Goal: Task Accomplishment & Management: Use online tool/utility

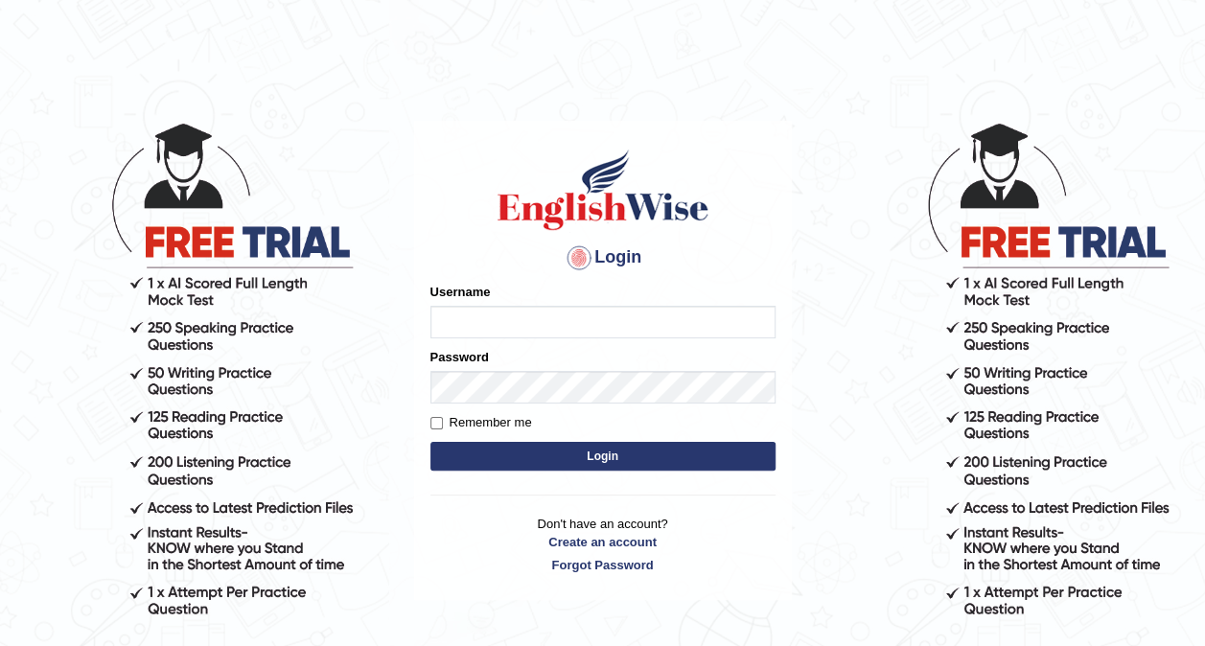
type input "Ellaine_9"
click at [557, 460] on button "Login" at bounding box center [603, 456] width 345 height 29
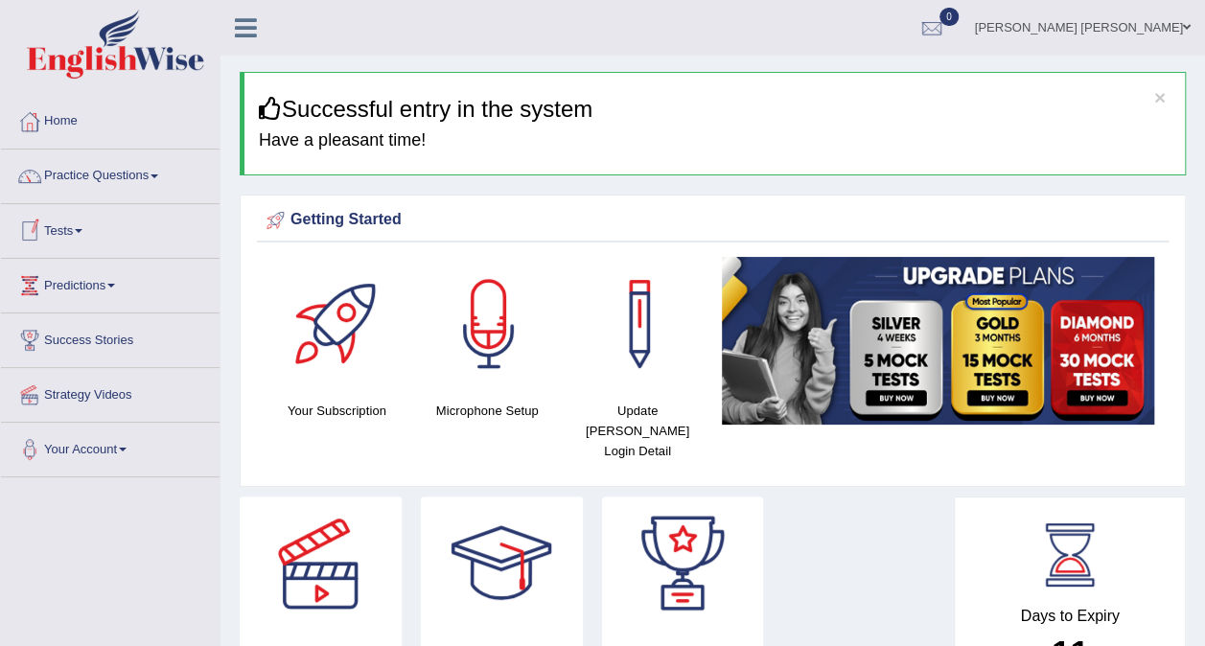
click at [71, 236] on link "Tests" at bounding box center [110, 228] width 219 height 48
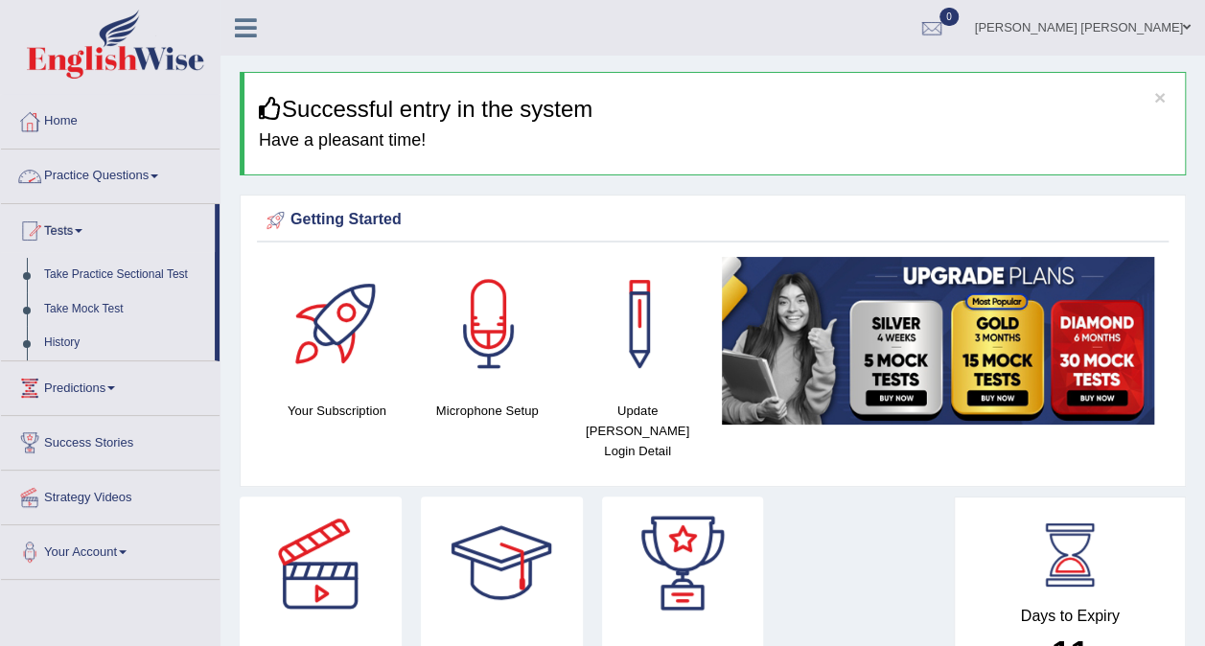
click at [111, 169] on link "Practice Questions" at bounding box center [110, 174] width 219 height 48
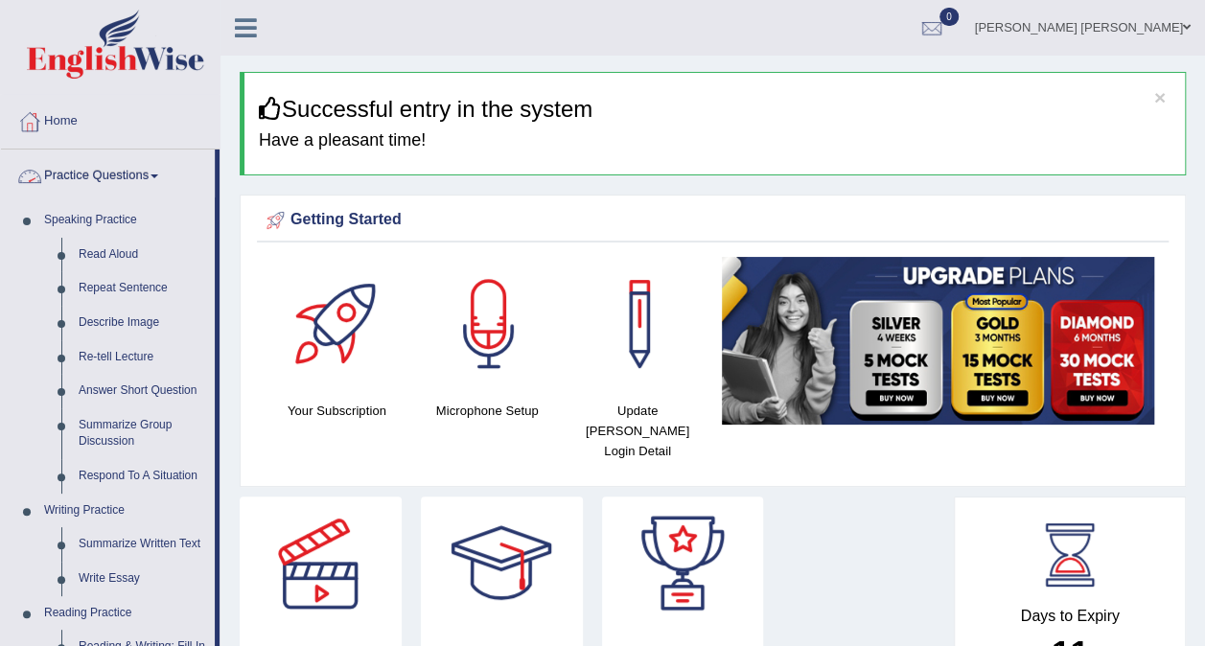
click at [165, 178] on link "Practice Questions" at bounding box center [108, 174] width 214 height 48
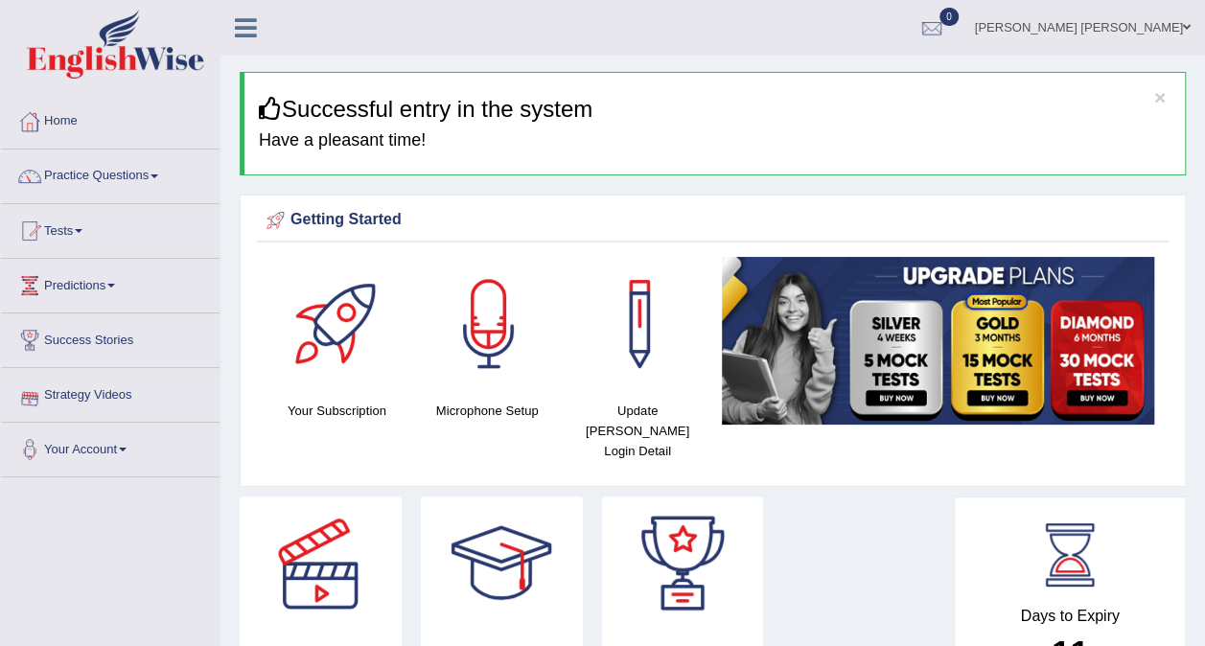
click at [102, 389] on link "Strategy Videos" at bounding box center [110, 392] width 219 height 48
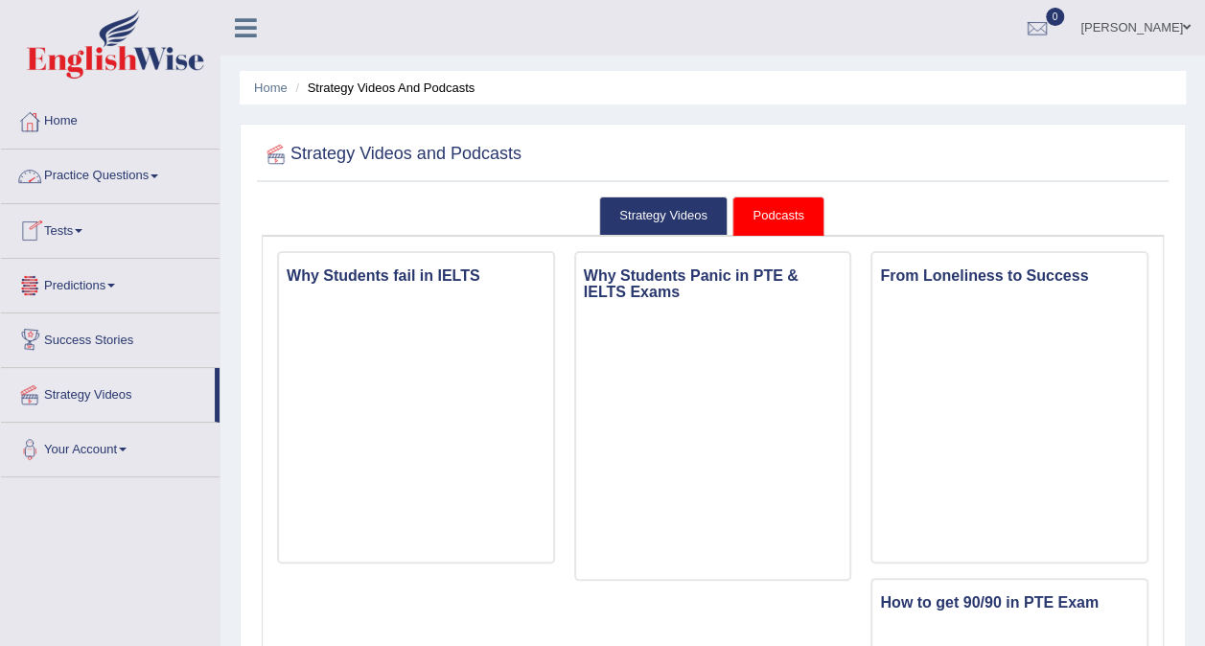
click at [128, 173] on link "Practice Questions" at bounding box center [110, 174] width 219 height 48
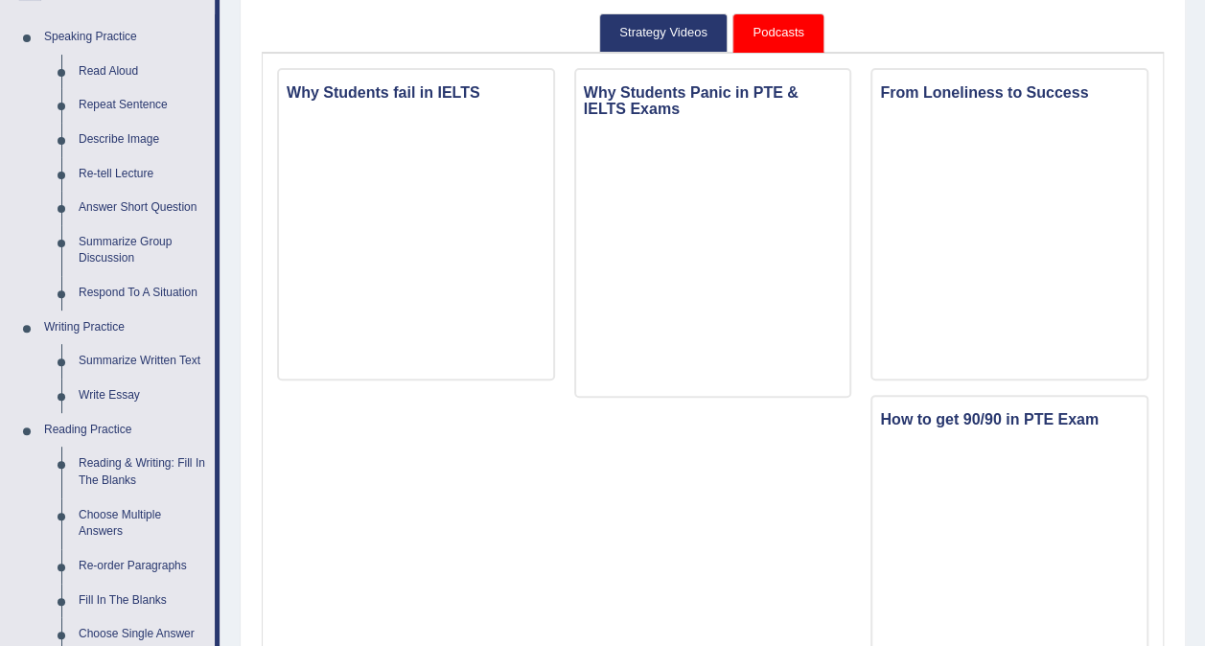
scroll to position [186, 0]
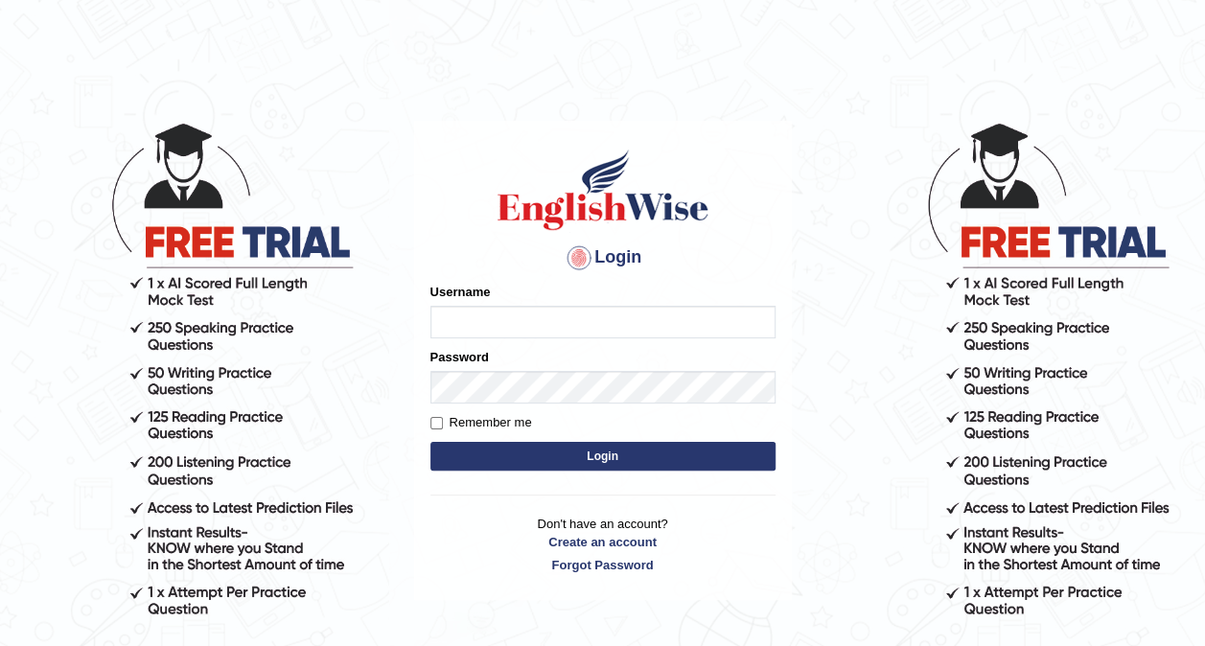
type input "Ellaine_9"
click at [532, 455] on button "Login" at bounding box center [603, 456] width 345 height 29
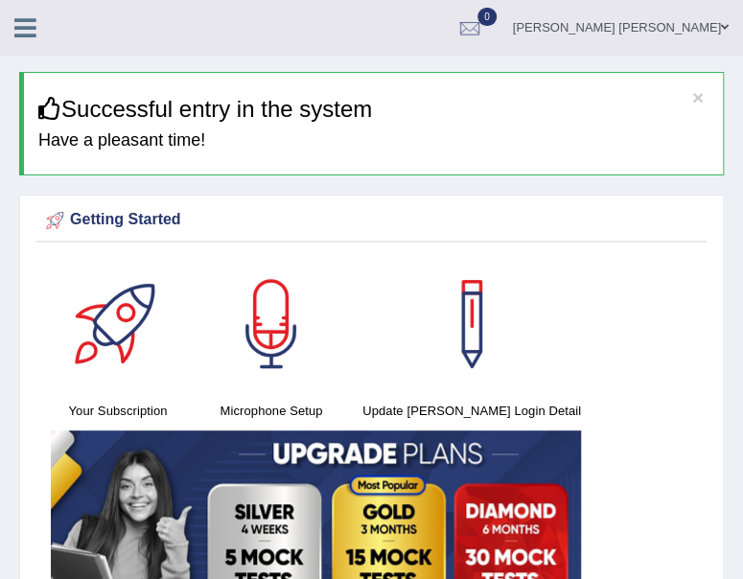
click at [243, 47] on ul "Ellaine Grace Espiritu santo Toggle navigation Username: Ellaine_9 Access Type:…" at bounding box center [483, 27] width 521 height 55
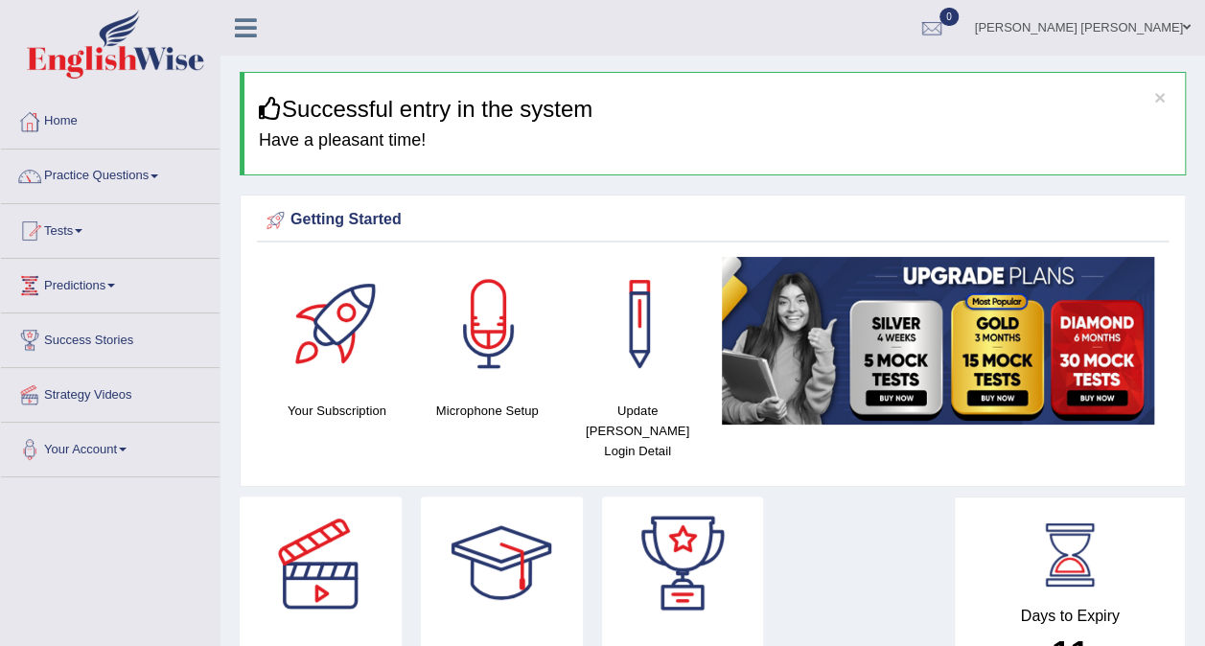
click at [55, 118] on link "Home" at bounding box center [110, 119] width 219 height 48
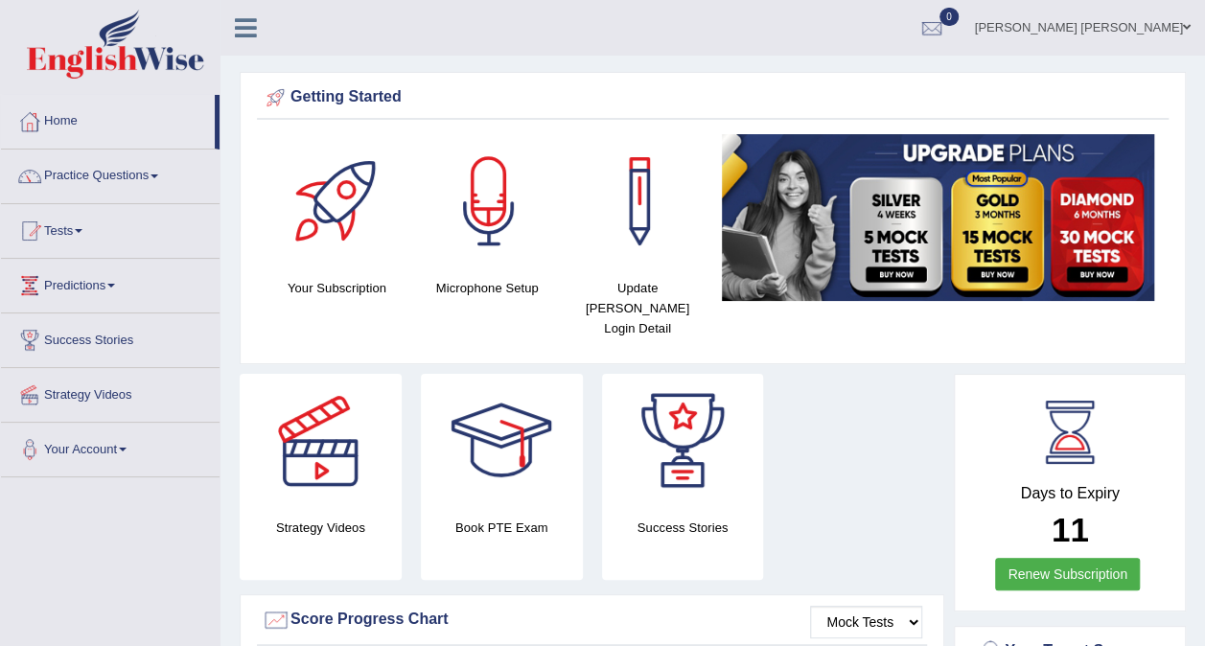
click at [1147, 19] on link "[PERSON_NAME]" at bounding box center [1083, 25] width 245 height 50
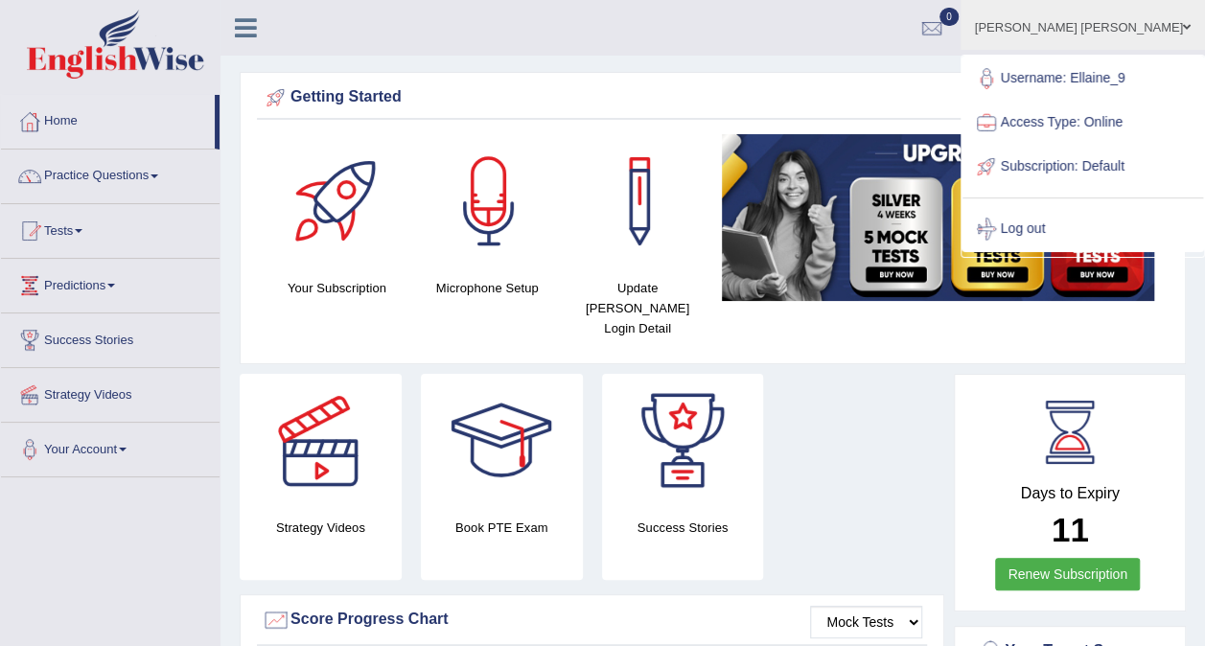
click at [746, 73] on div "Getting Started Your Subscription Microphone Setup Update Pearson Login Detail ×" at bounding box center [713, 218] width 947 height 293
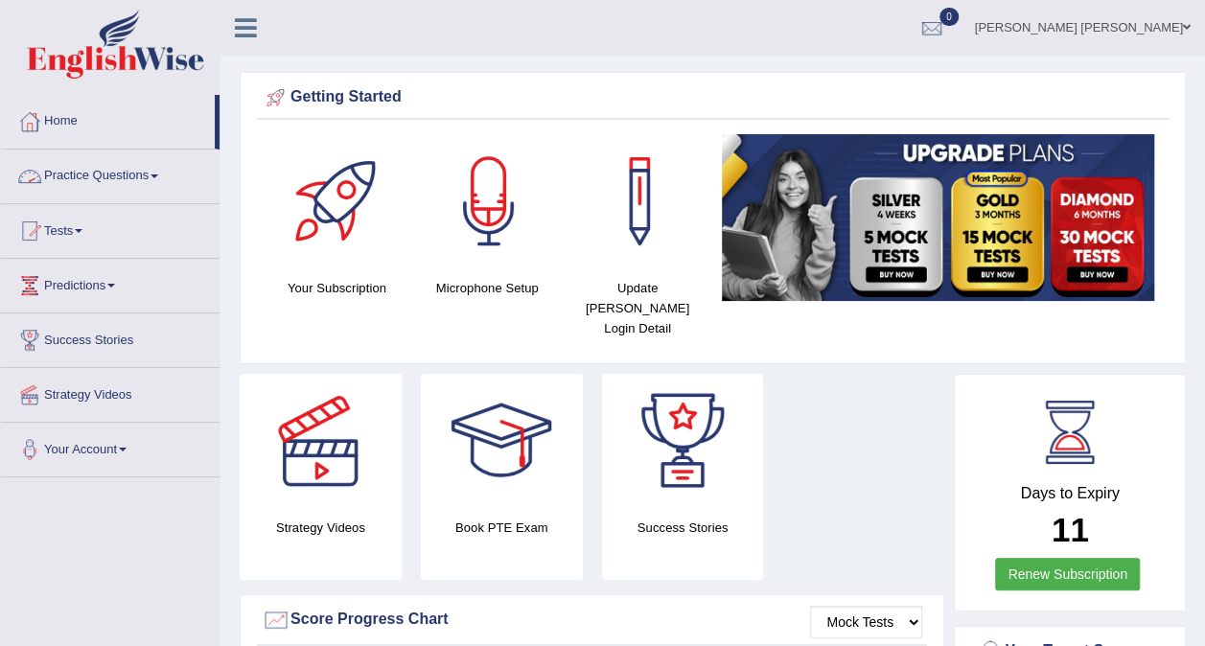
click at [134, 176] on link "Practice Questions" at bounding box center [110, 174] width 219 height 48
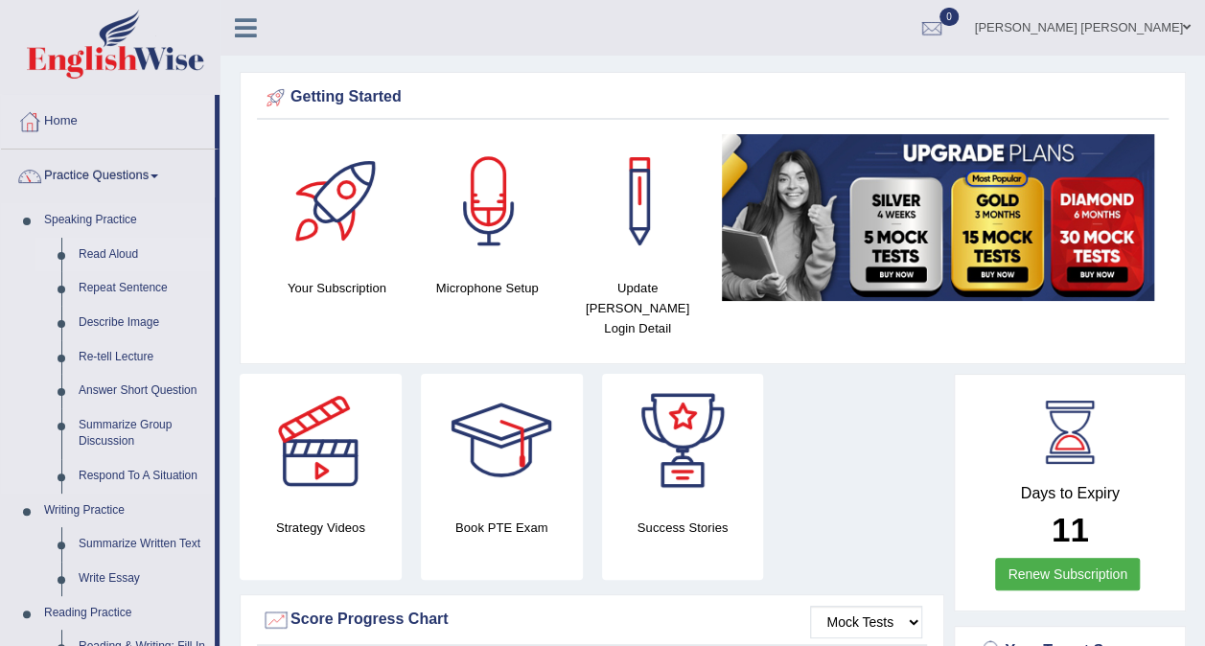
click at [105, 251] on link "Read Aloud" at bounding box center [142, 255] width 145 height 35
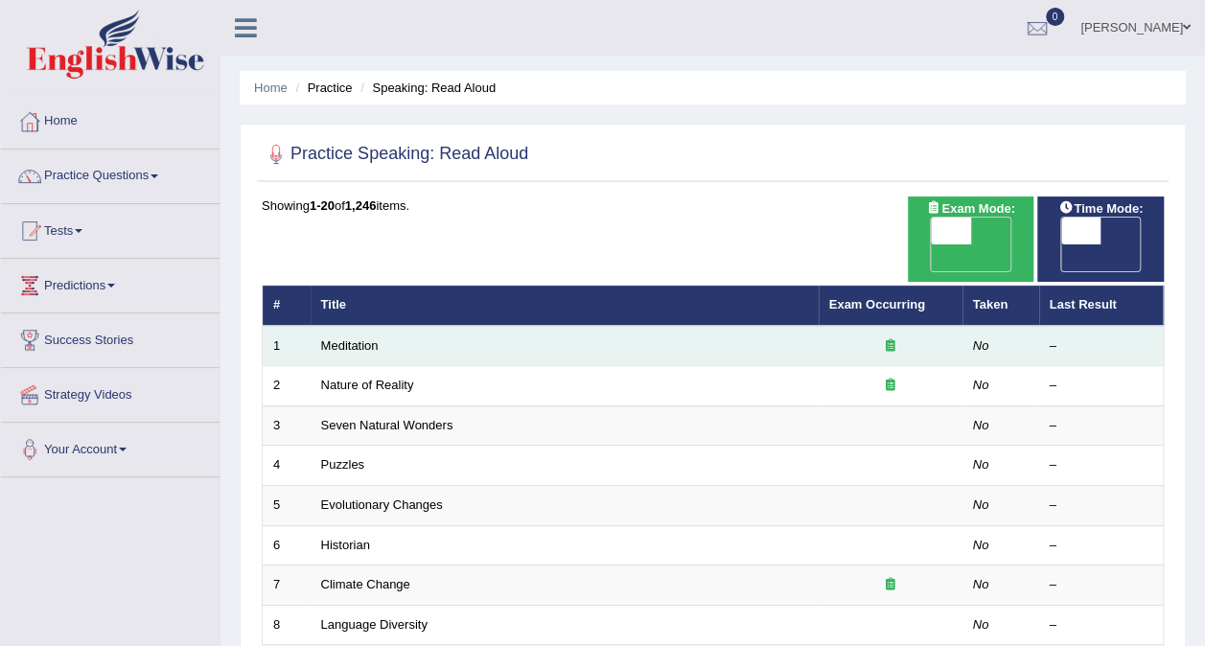
click at [894, 339] on icon at bounding box center [891, 345] width 10 height 12
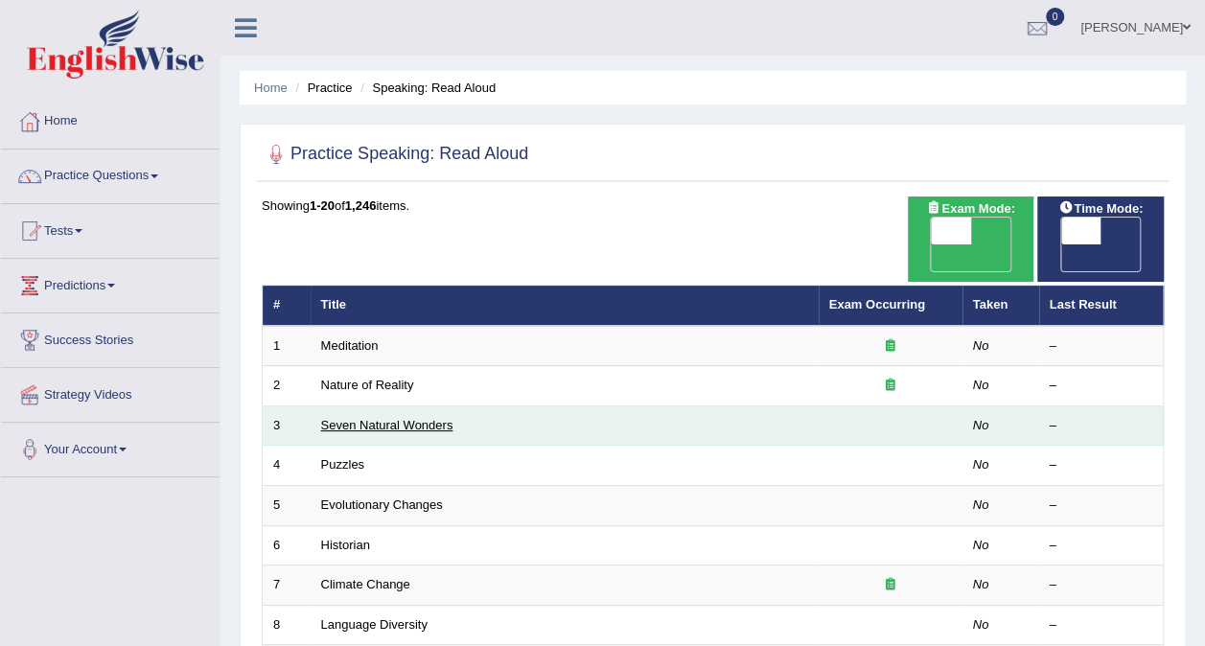
click at [349, 418] on link "Seven Natural Wonders" at bounding box center [387, 425] width 132 height 14
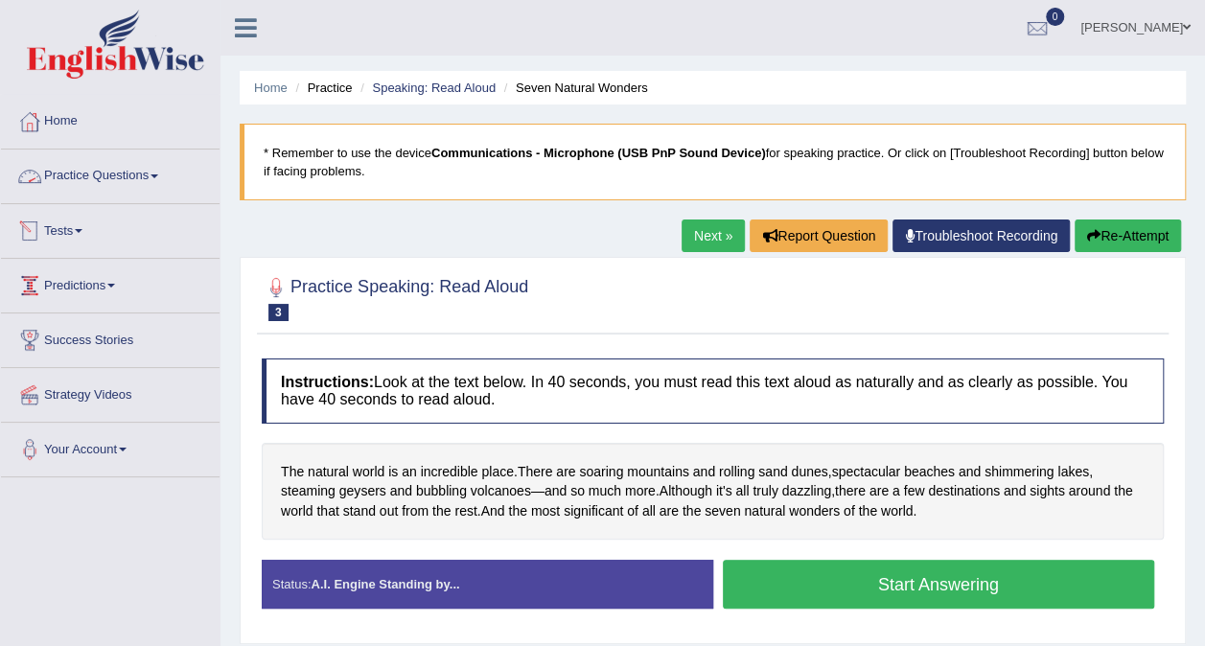
click at [116, 168] on link "Practice Questions" at bounding box center [110, 174] width 219 height 48
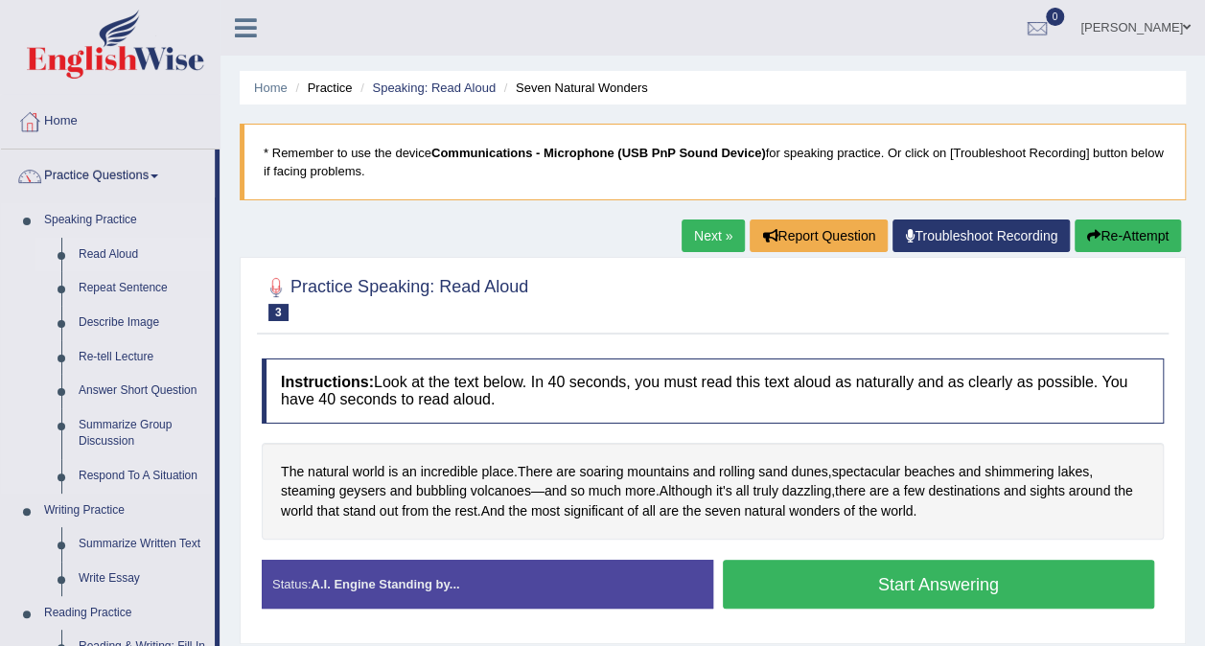
click at [115, 251] on link "Read Aloud" at bounding box center [142, 255] width 145 height 35
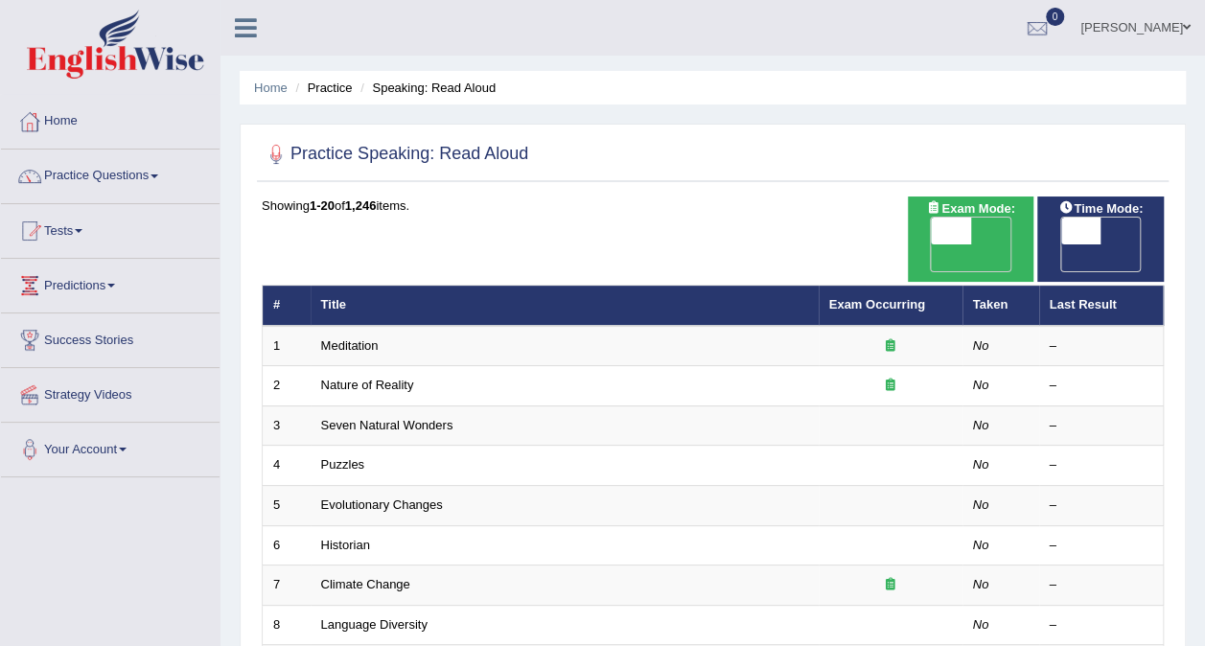
click at [161, 579] on div "Toggle navigation Home Practice Questions Speaking Practice Read Aloud Repeat S…" at bounding box center [602, 643] width 1205 height 1287
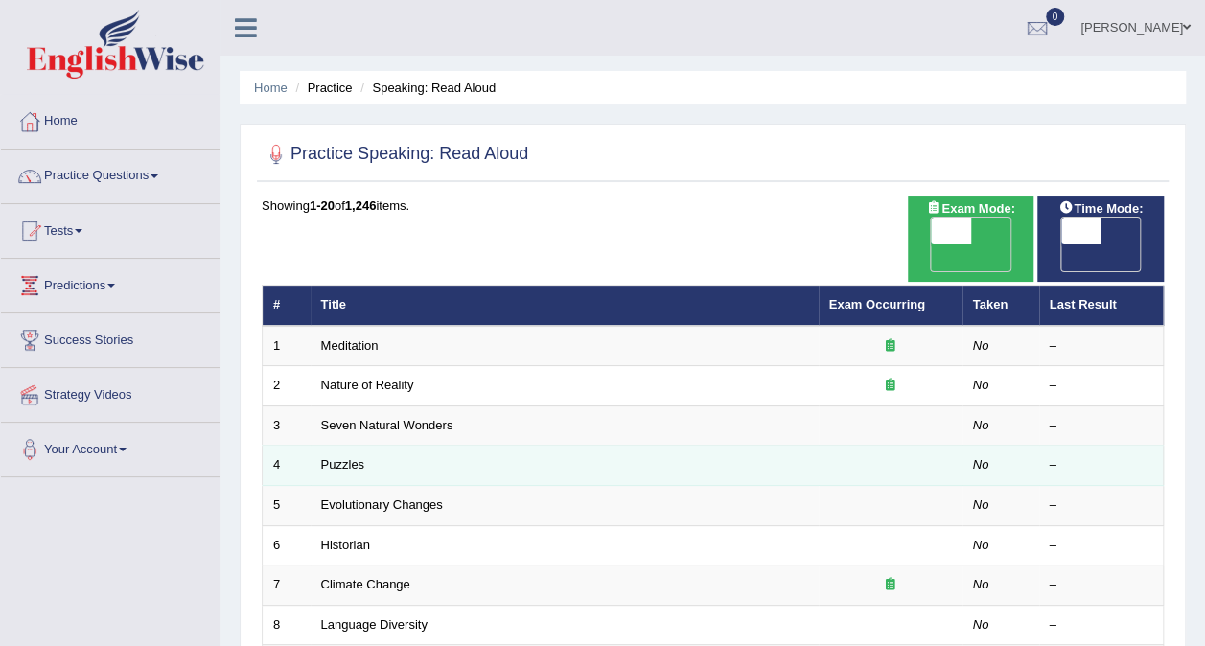
click at [363, 446] on td "Puzzles" at bounding box center [565, 466] width 508 height 40
click at [346, 457] on link "Puzzles" at bounding box center [343, 464] width 44 height 14
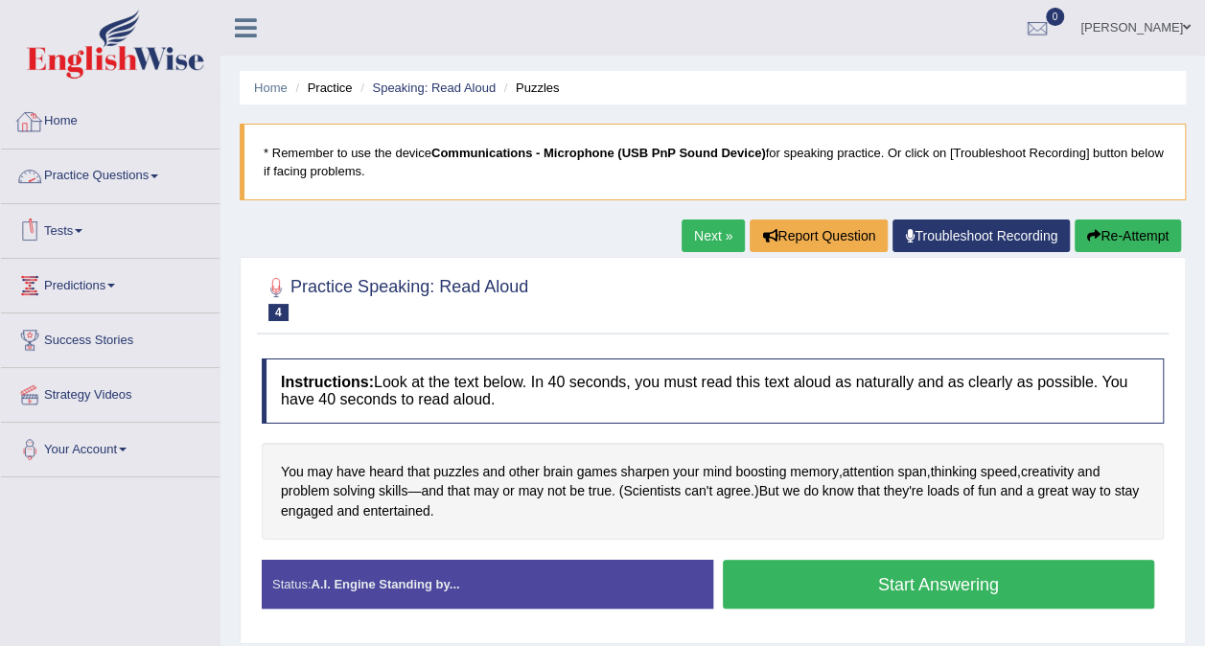
click at [100, 115] on link "Home" at bounding box center [110, 119] width 219 height 48
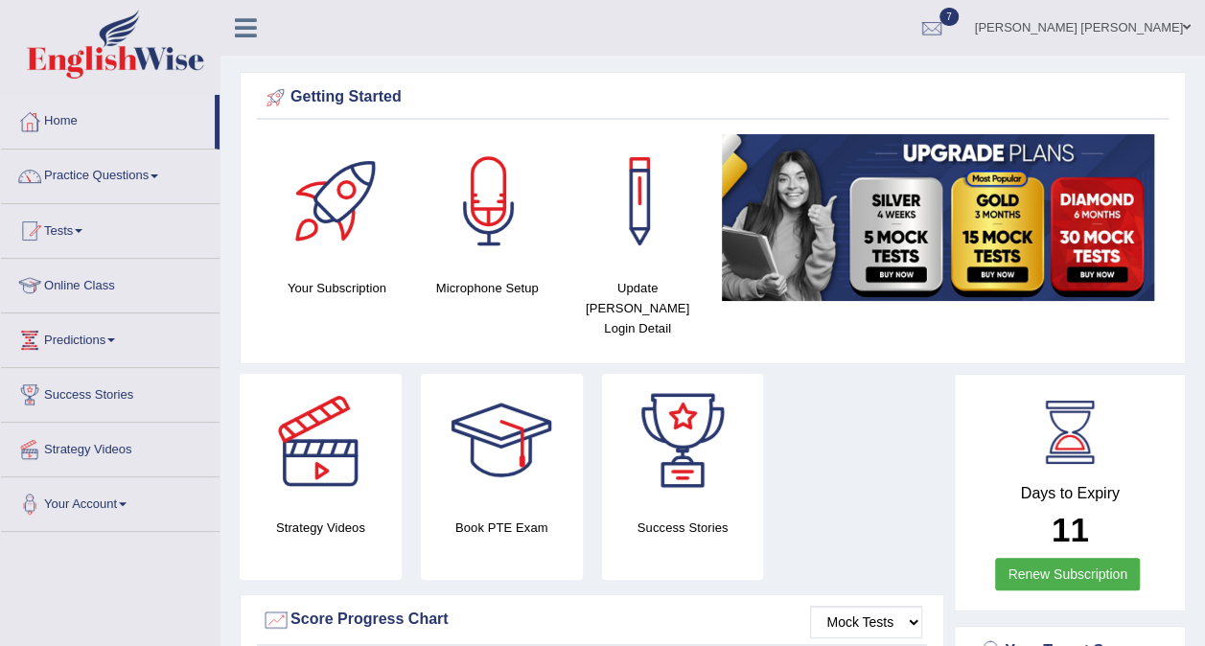
click at [105, 173] on link "Practice Questions" at bounding box center [110, 174] width 219 height 48
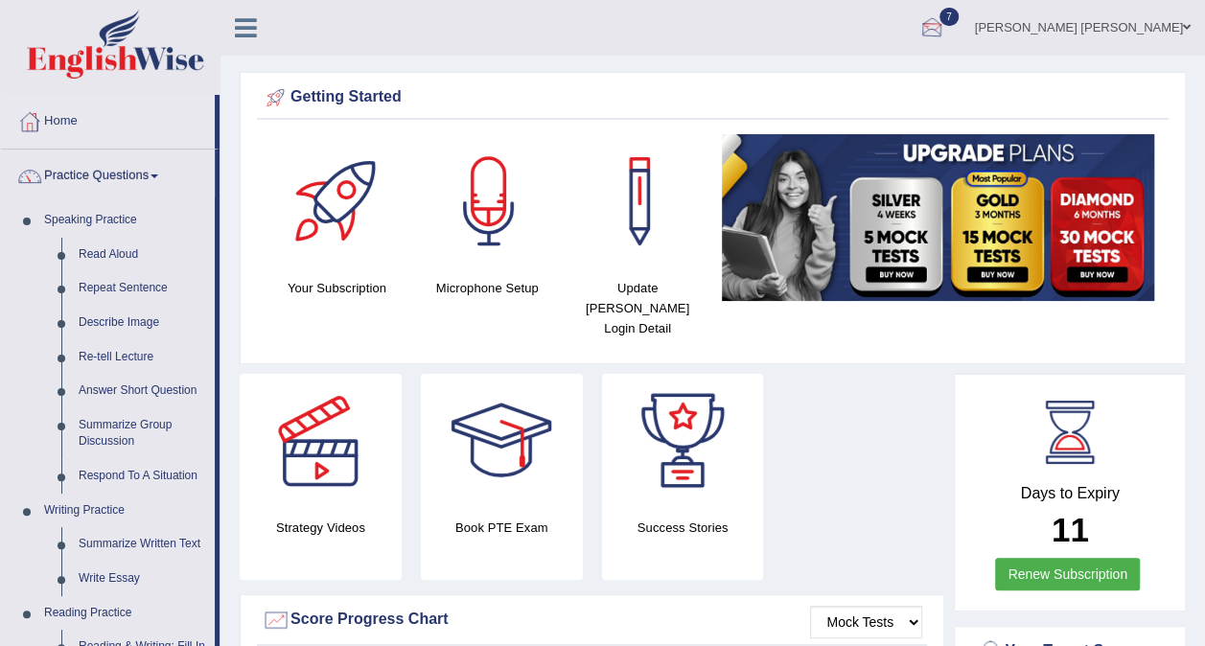
click at [947, 25] on div at bounding box center [932, 28] width 29 height 29
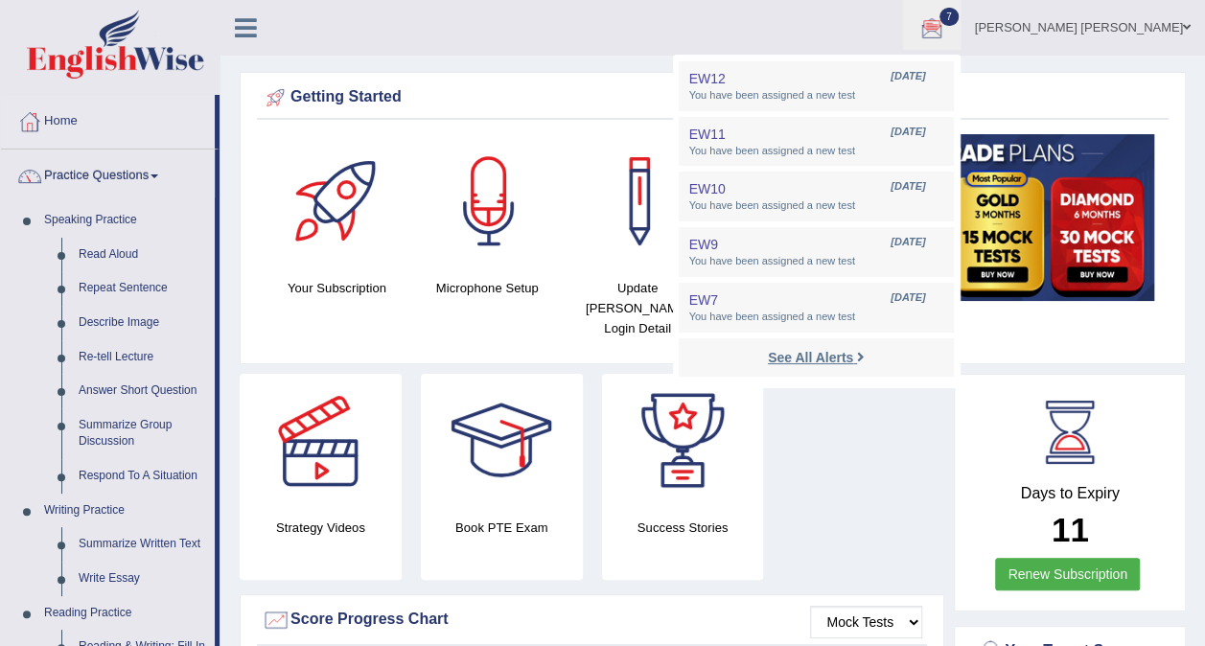
click at [854, 350] on strong "See All Alerts" at bounding box center [810, 357] width 85 height 15
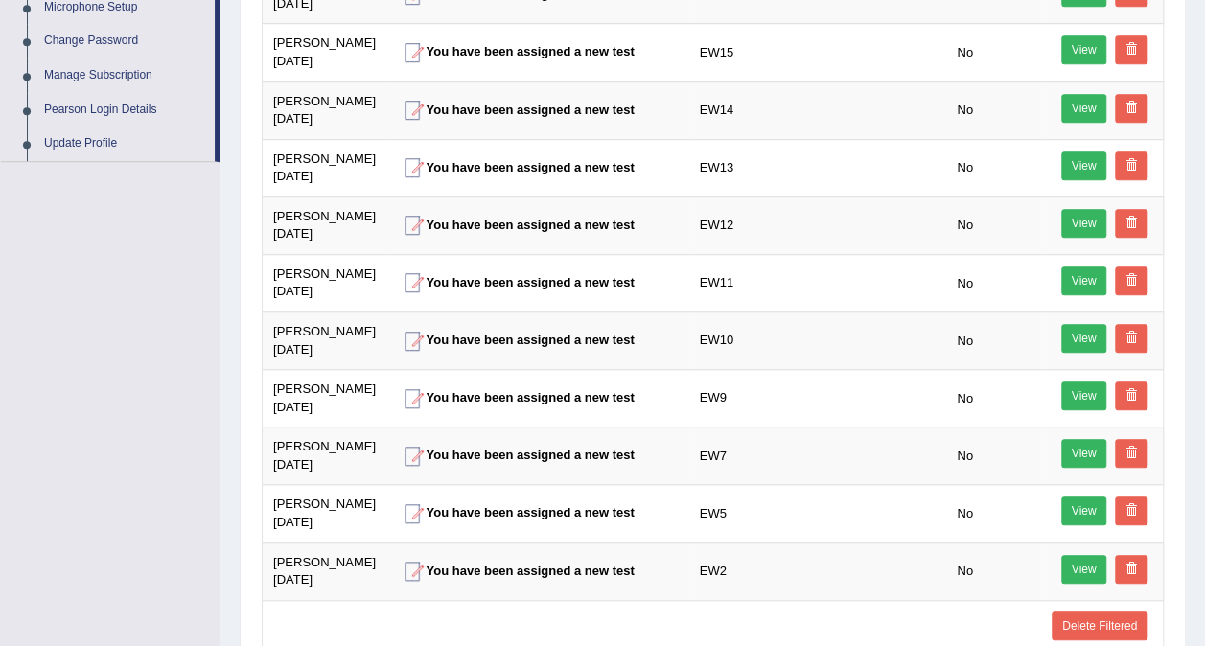
scroll to position [636, 0]
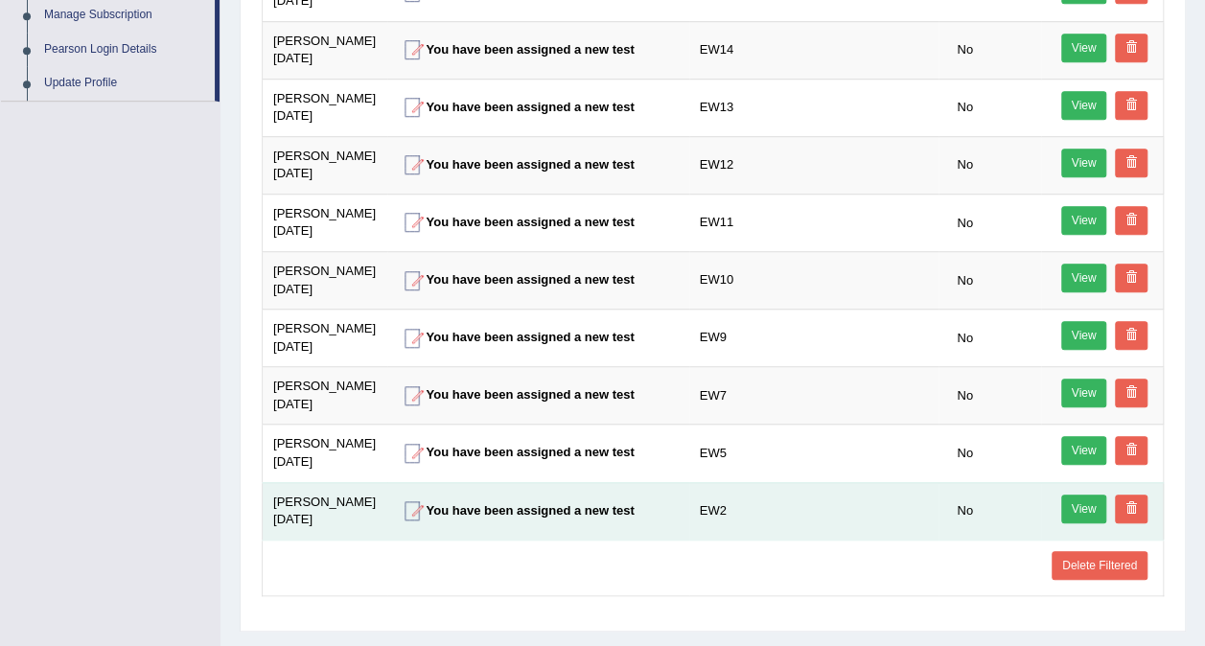
click at [1084, 495] on link "View" at bounding box center [1085, 509] width 46 height 29
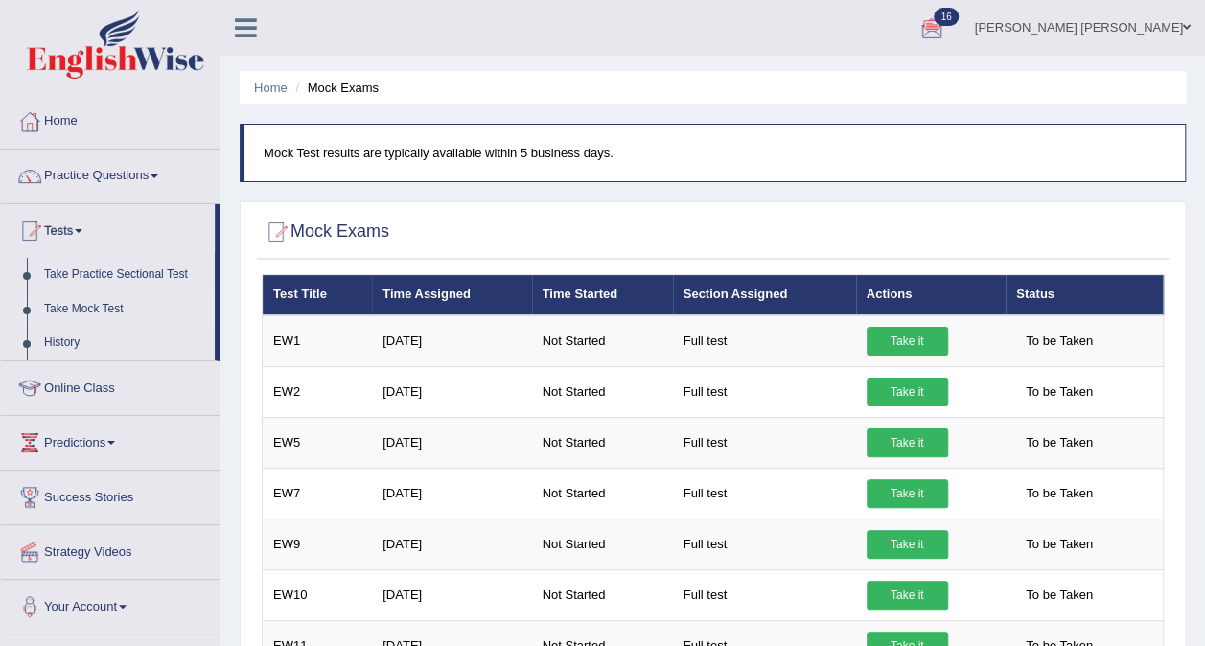
click at [947, 36] on div at bounding box center [932, 28] width 29 height 29
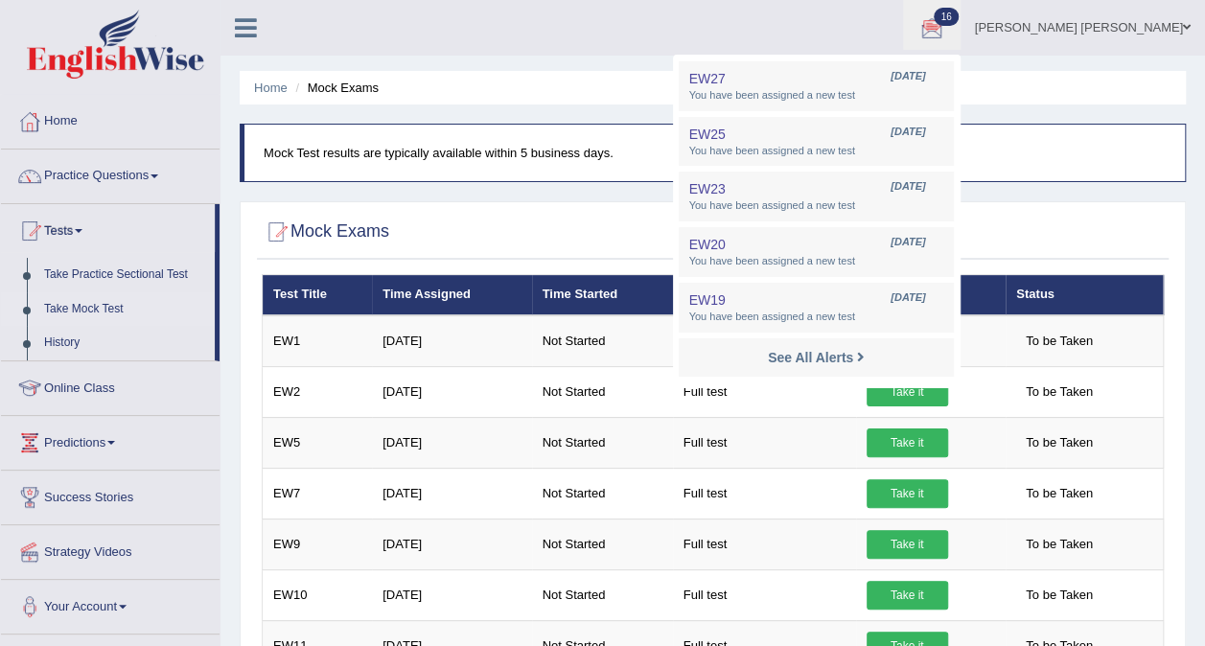
click at [944, 353] on div "See All Alerts" at bounding box center [816, 358] width 255 height 20
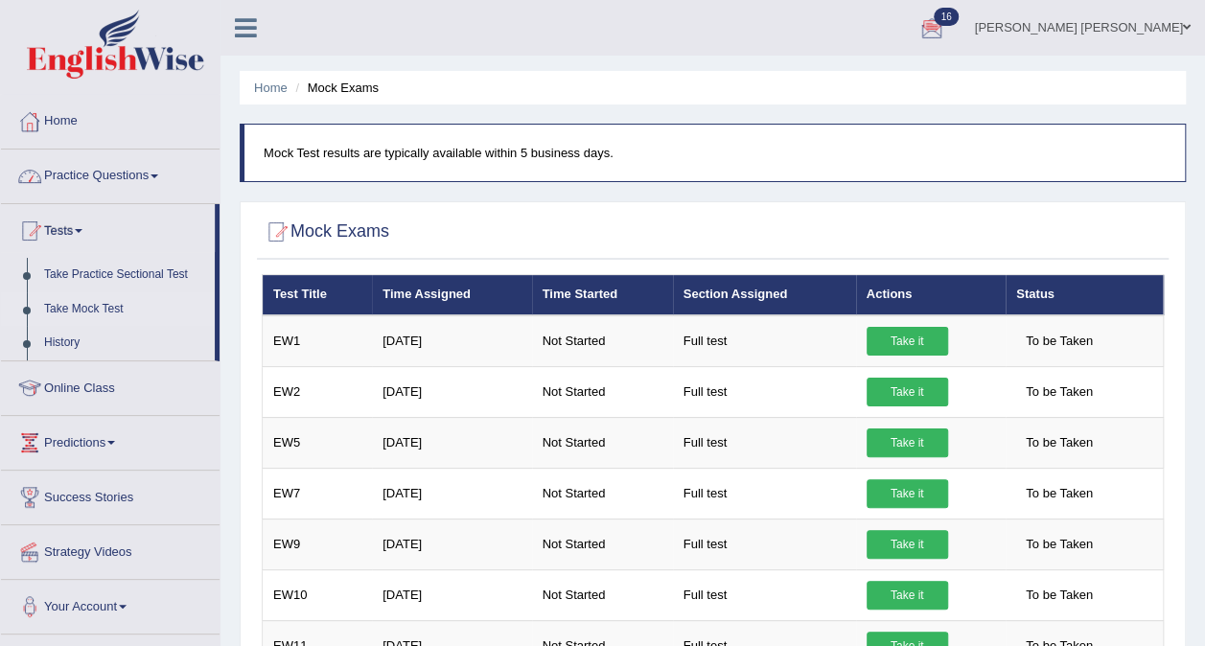
click at [58, 136] on link "Home" at bounding box center [110, 119] width 219 height 48
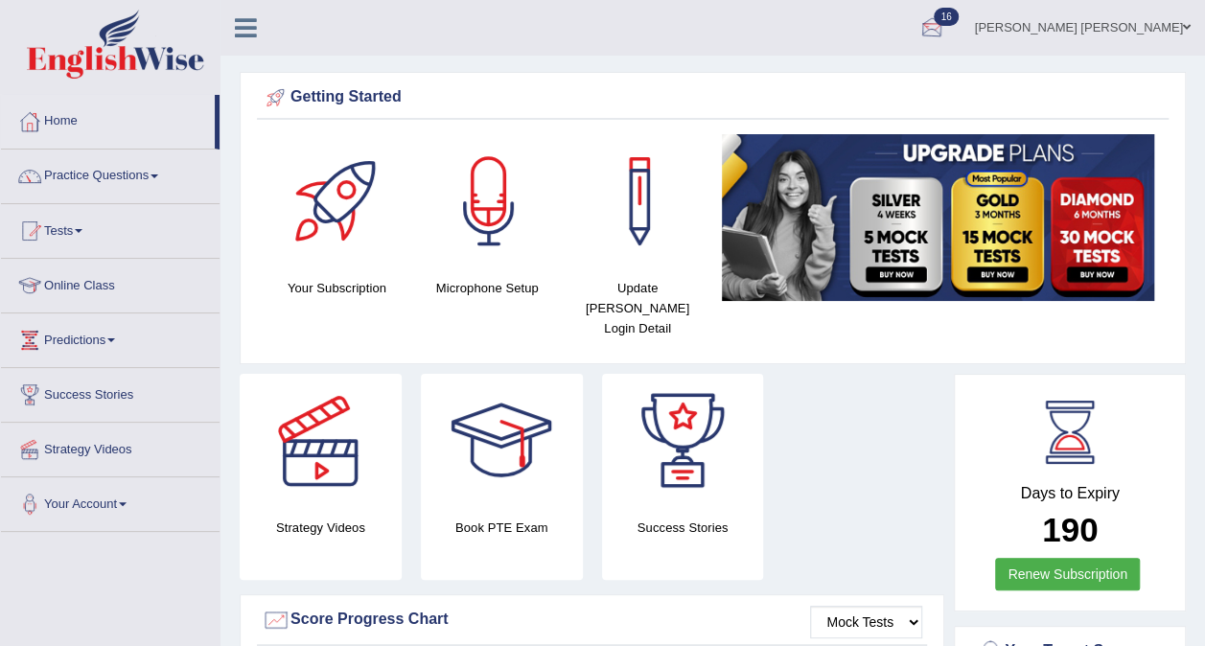
click at [947, 27] on div at bounding box center [932, 28] width 29 height 29
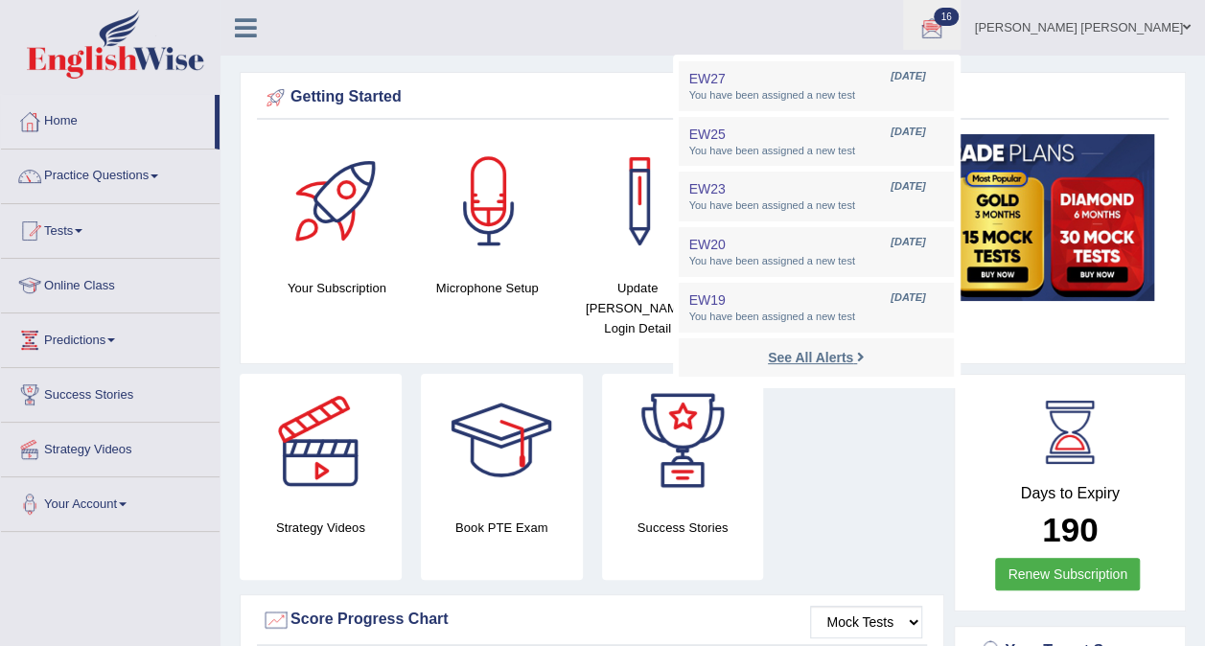
click at [854, 350] on strong "See All Alerts" at bounding box center [810, 357] width 85 height 15
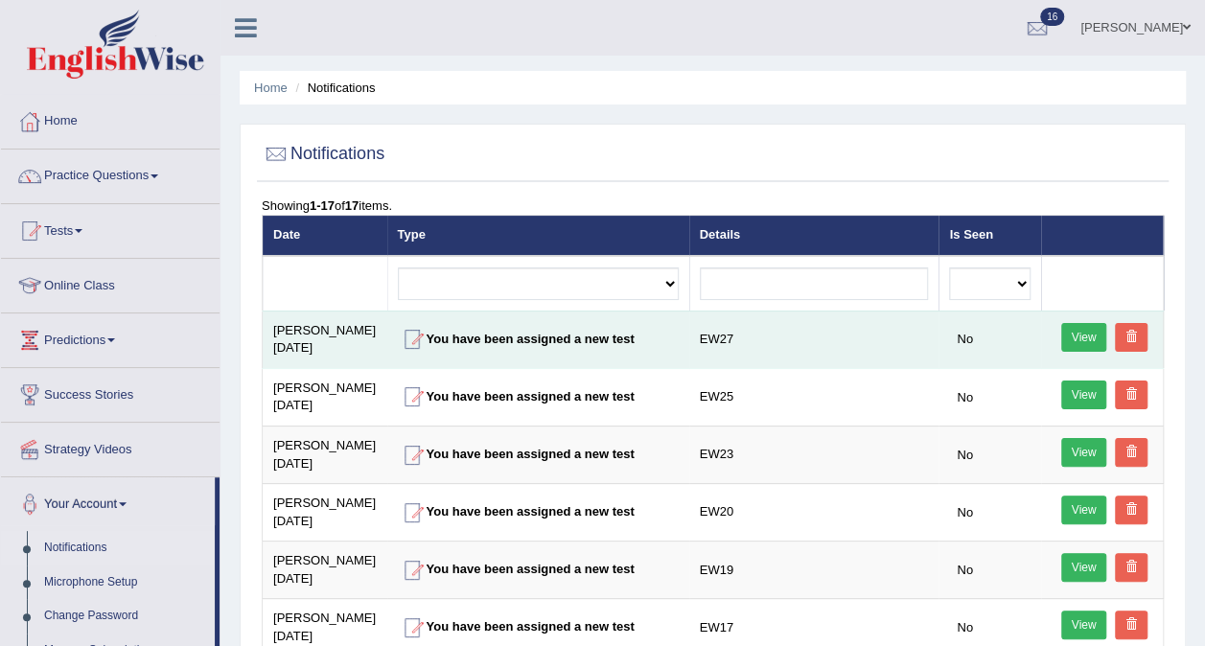
click at [412, 341] on div at bounding box center [412, 339] width 29 height 29
click at [1086, 338] on link "View" at bounding box center [1085, 337] width 46 height 29
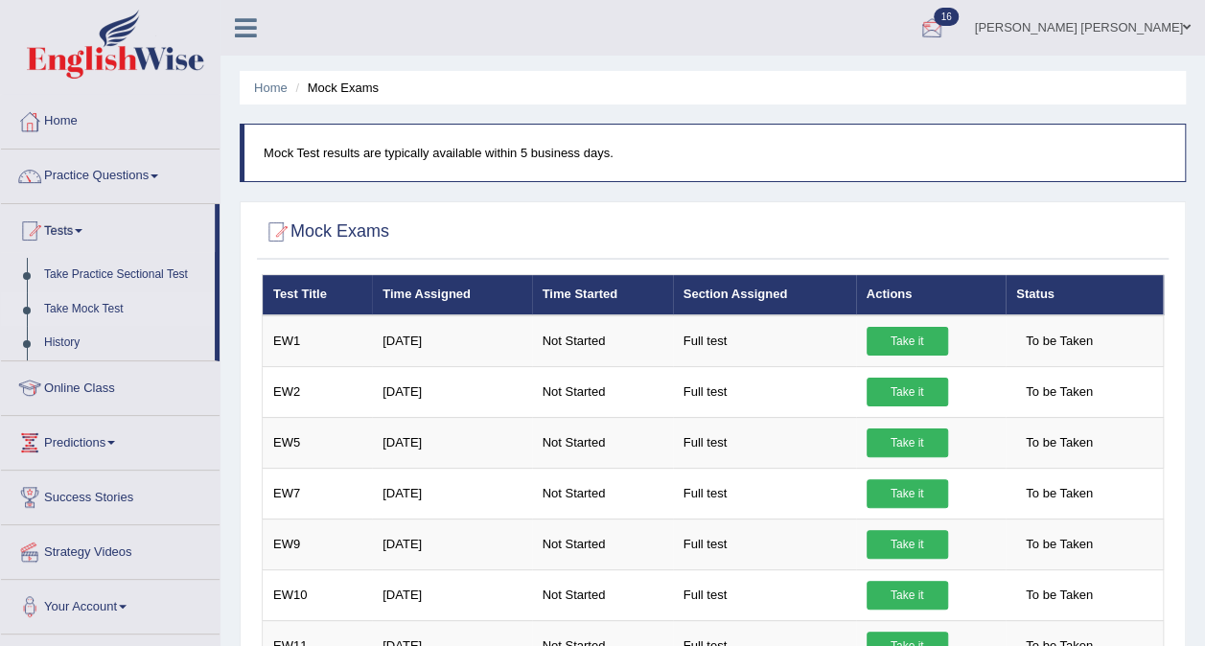
click at [947, 31] on div at bounding box center [932, 28] width 29 height 29
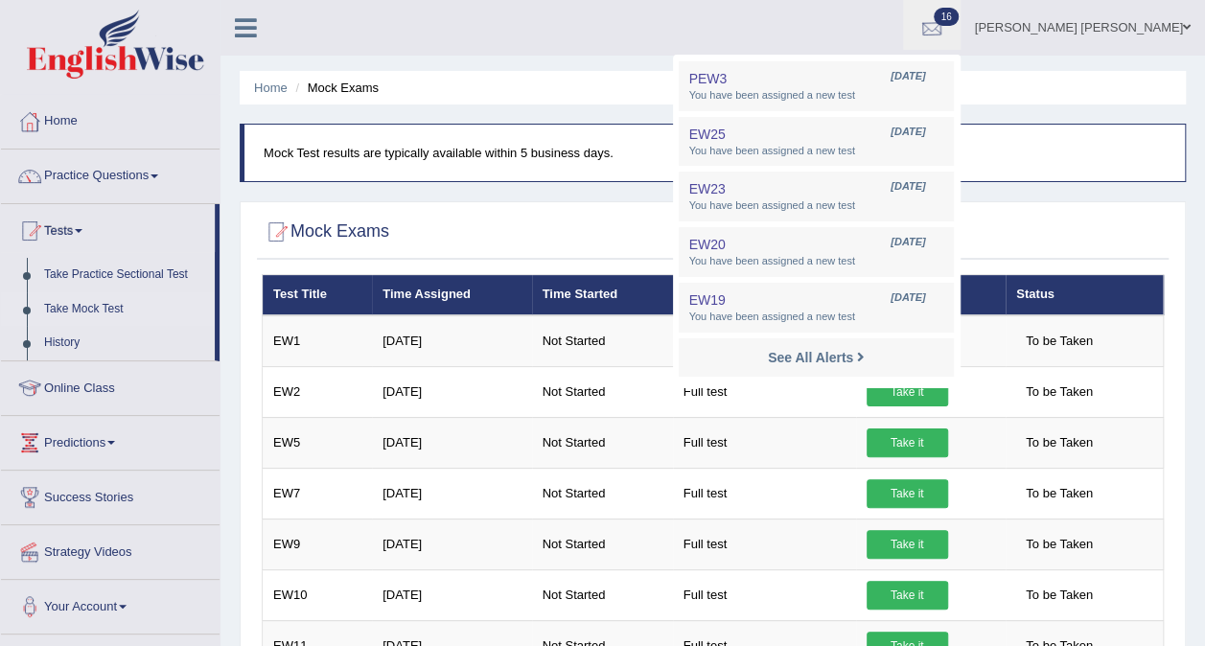
click at [947, 31] on div at bounding box center [932, 28] width 29 height 29
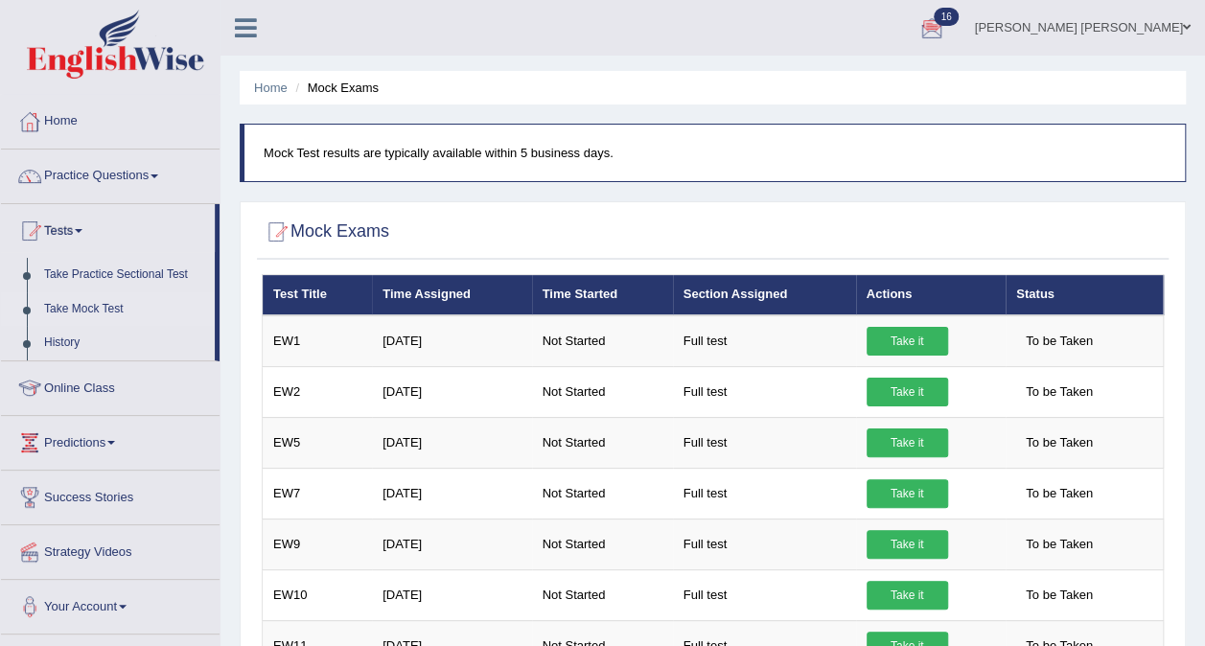
click at [947, 25] on div at bounding box center [932, 28] width 29 height 29
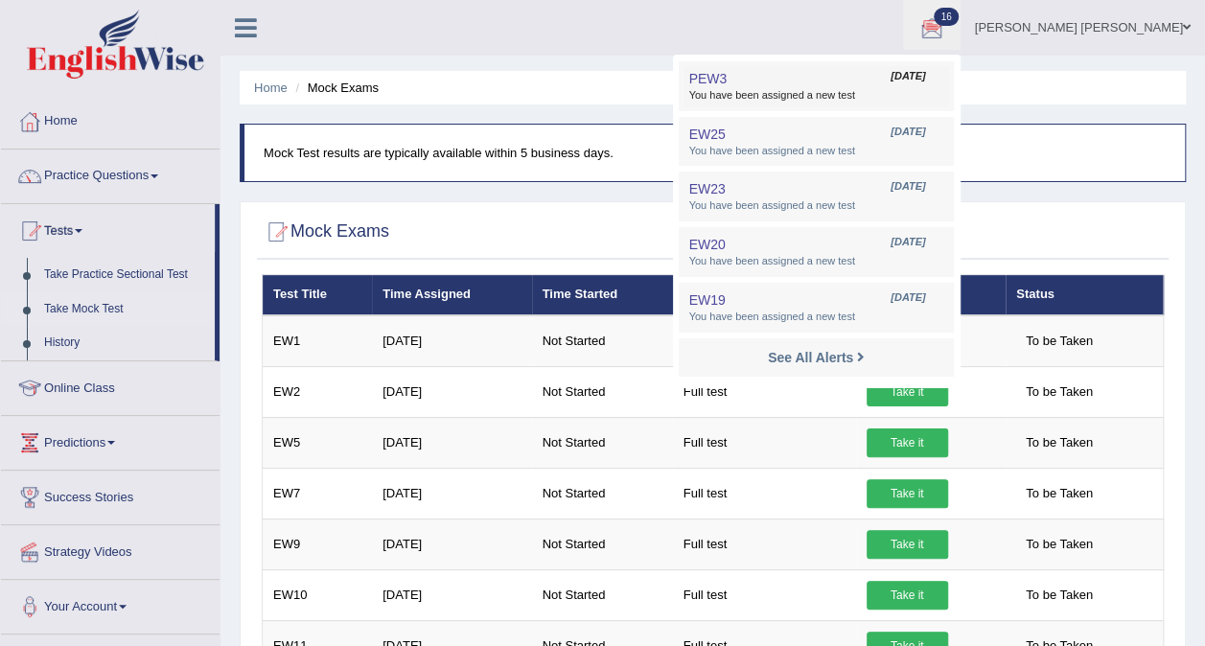
click at [925, 73] on span "[DATE]" at bounding box center [908, 76] width 35 height 15
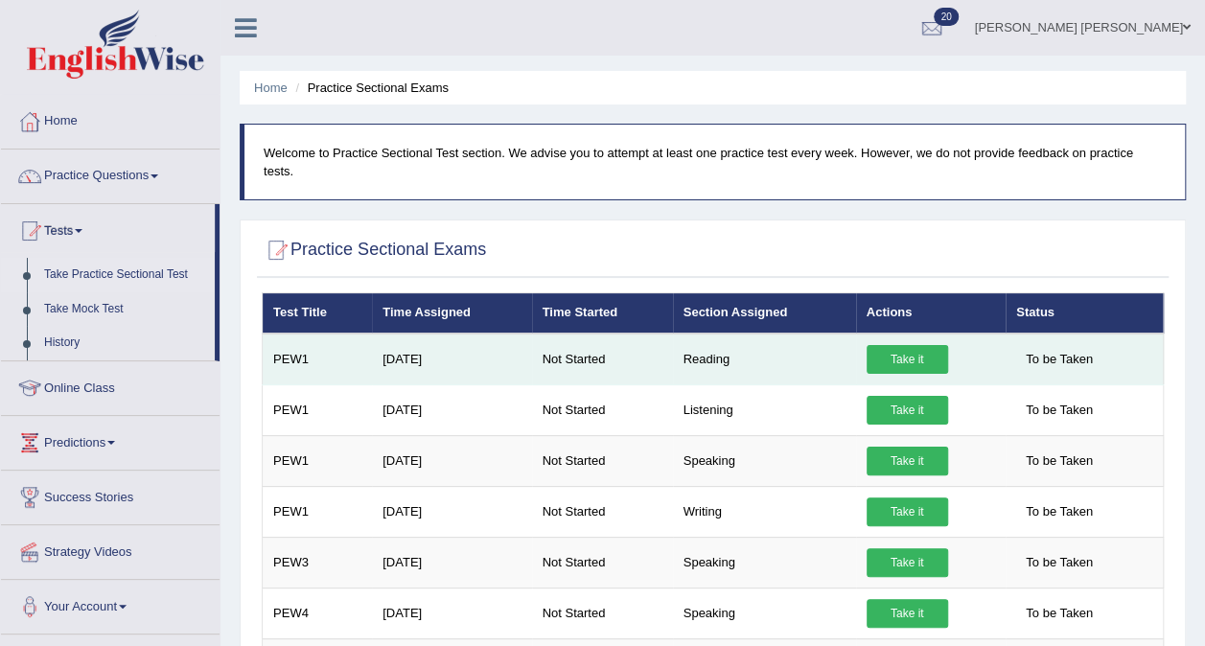
click at [901, 345] on link "Take it" at bounding box center [908, 359] width 82 height 29
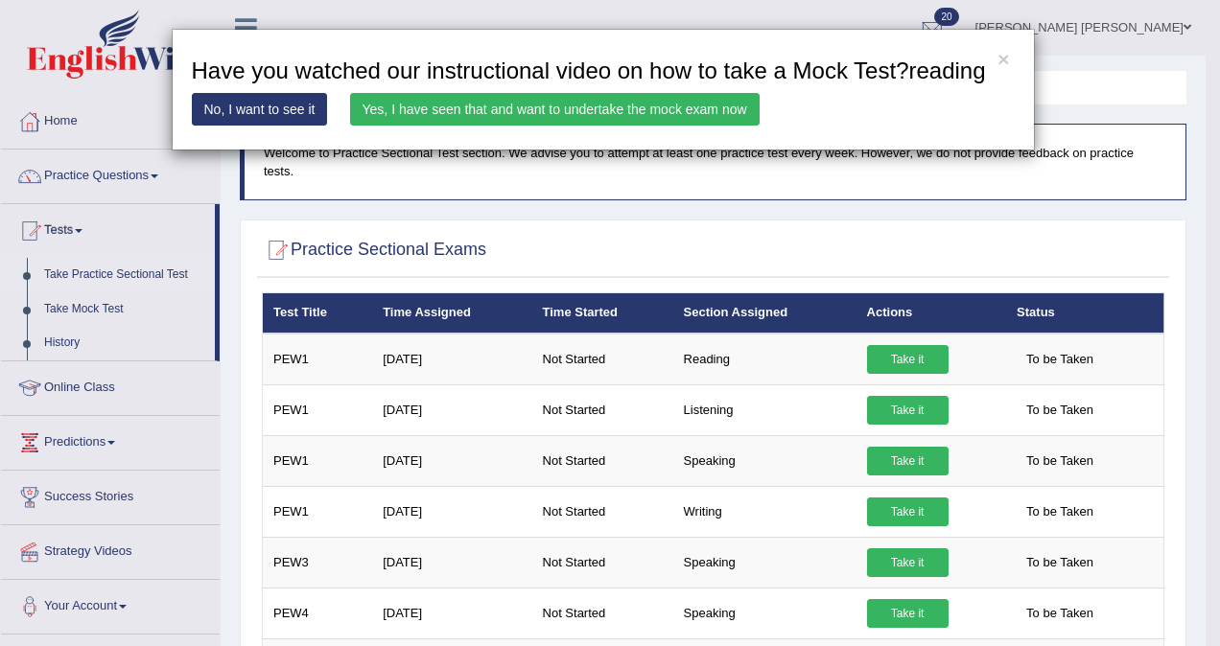
click at [290, 102] on link "No, I want to see it" at bounding box center [260, 109] width 136 height 33
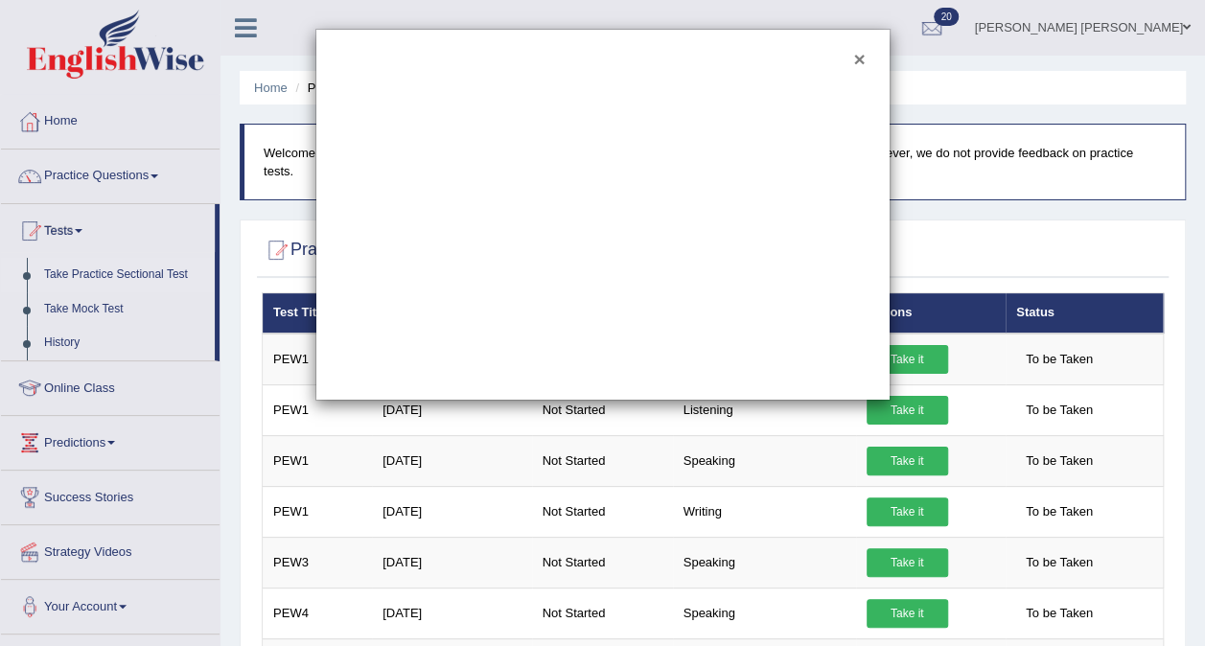
click at [861, 60] on button "×" at bounding box center [860, 59] width 12 height 20
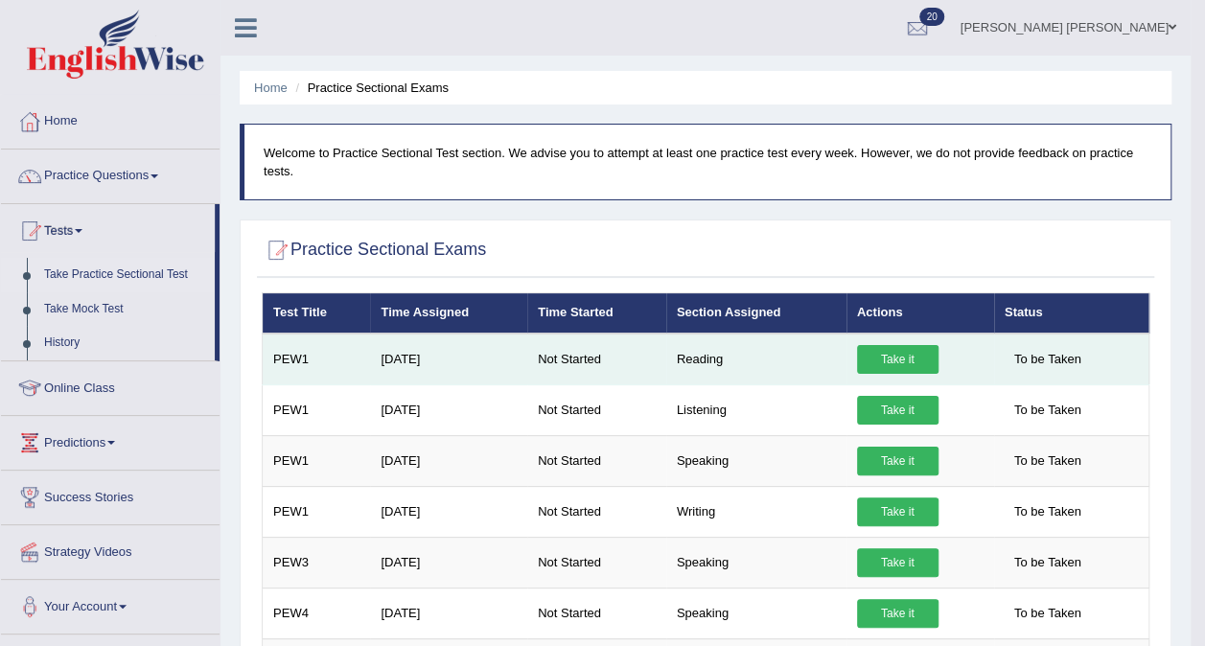
click at [901, 359] on link "Take it" at bounding box center [898, 359] width 82 height 29
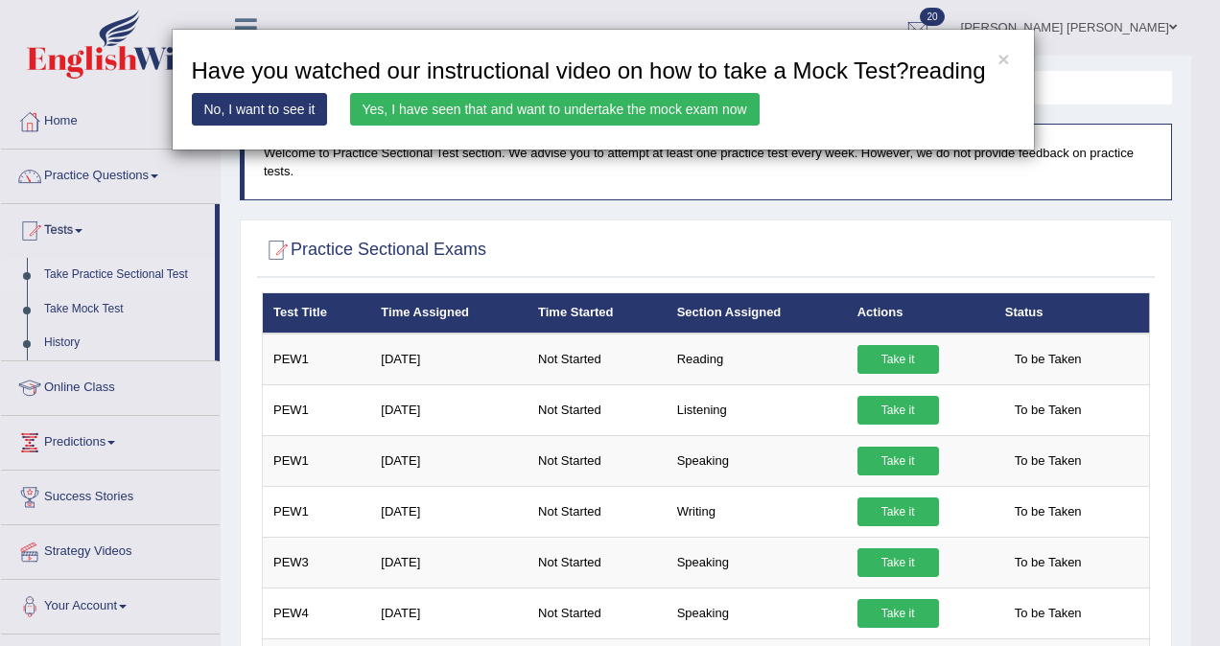
click at [714, 108] on link "Yes, I have seen that and want to undertake the mock exam now" at bounding box center [555, 109] width 410 height 33
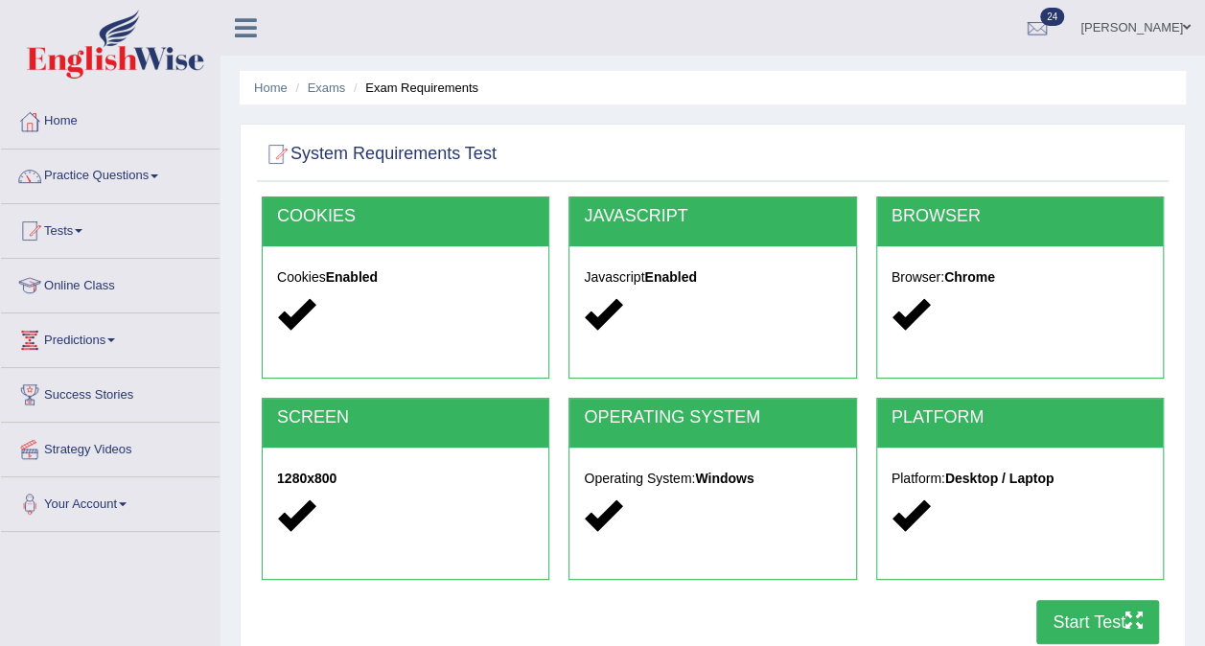
click at [1093, 613] on button "Start Test" at bounding box center [1098, 622] width 123 height 44
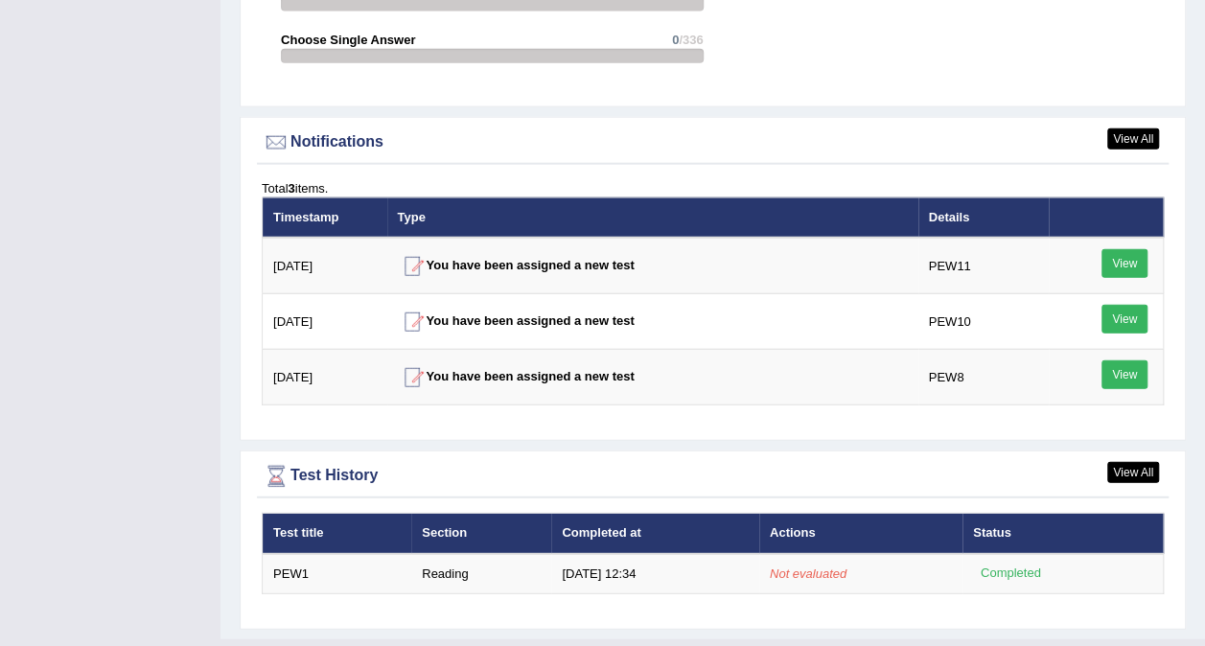
scroll to position [2251, 0]
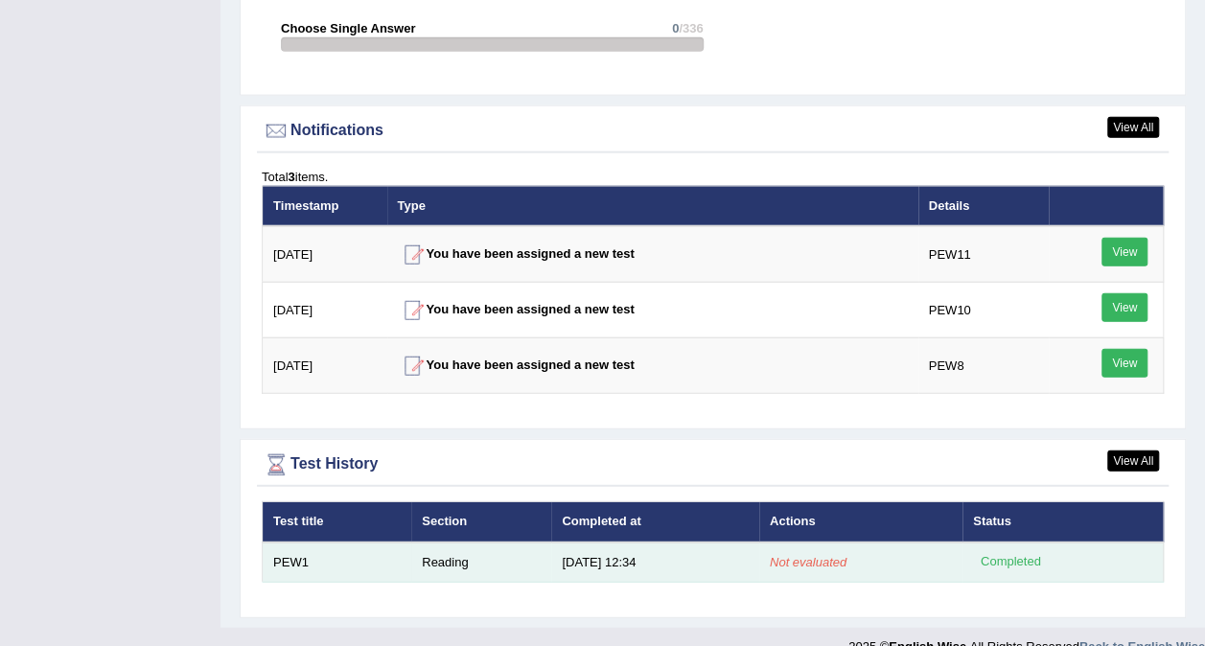
click at [802, 555] on em "Not evaluated" at bounding box center [808, 562] width 77 height 14
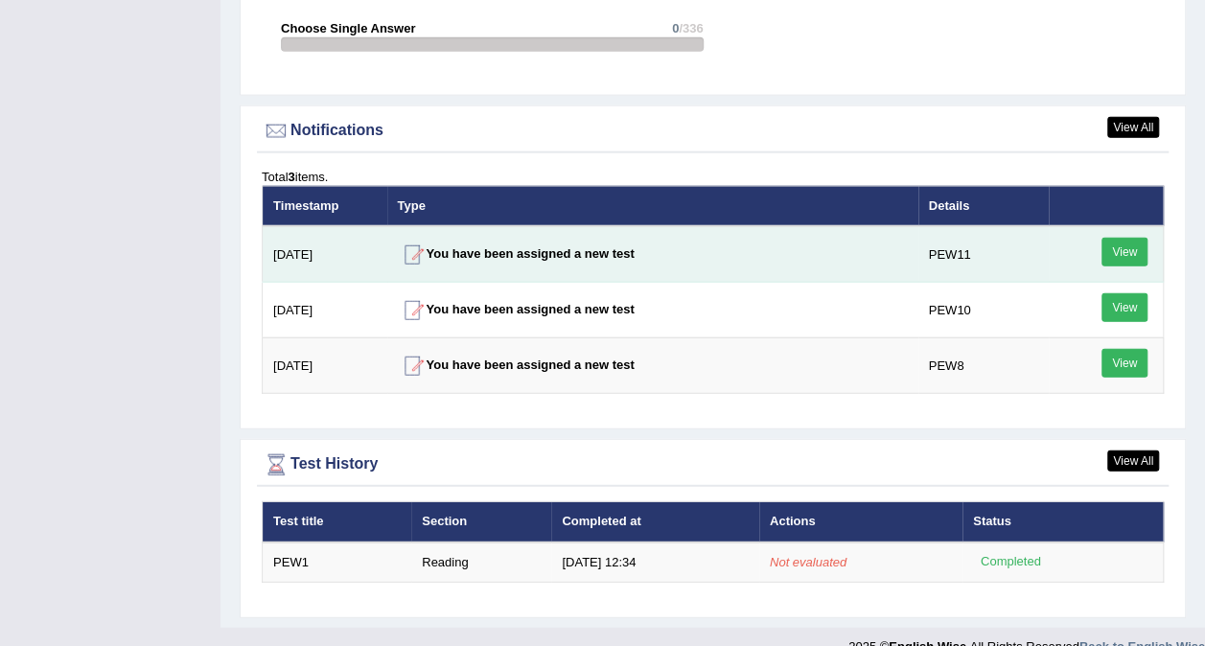
click at [1118, 238] on link "View" at bounding box center [1125, 252] width 46 height 29
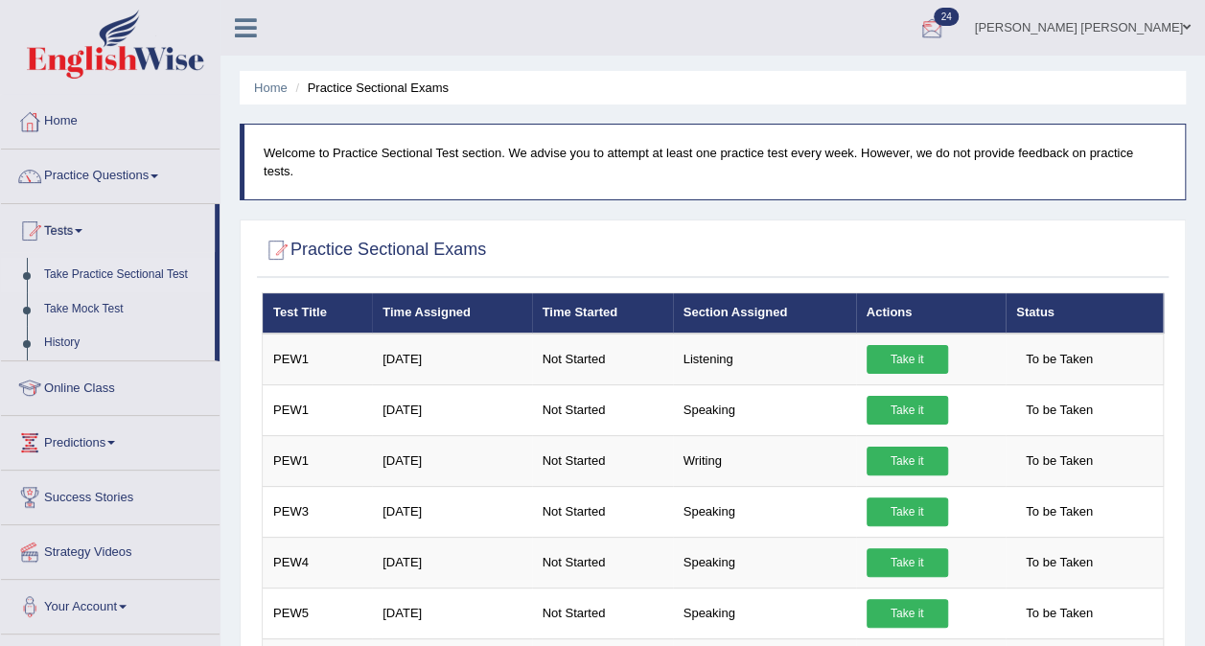
click at [947, 23] on div at bounding box center [932, 28] width 29 height 29
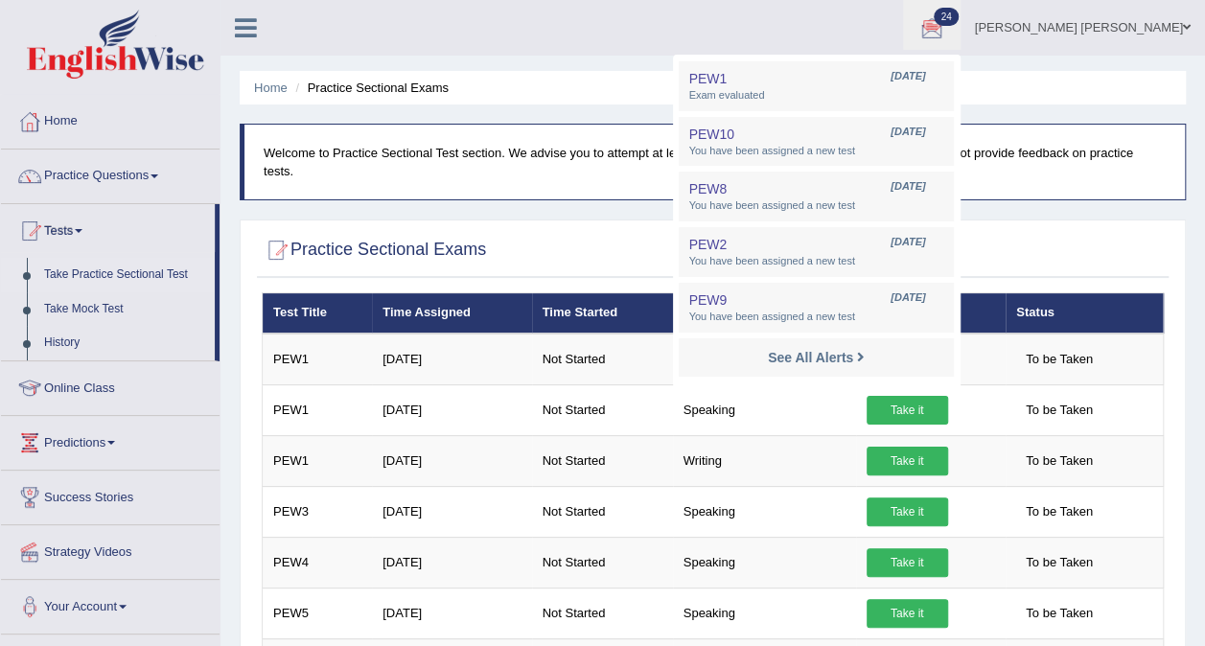
click at [1199, 61] on div "Home Practice Sectional Exams Welcome to Practice Sectional Test section. We ad…" at bounding box center [713, 522] width 985 height 1045
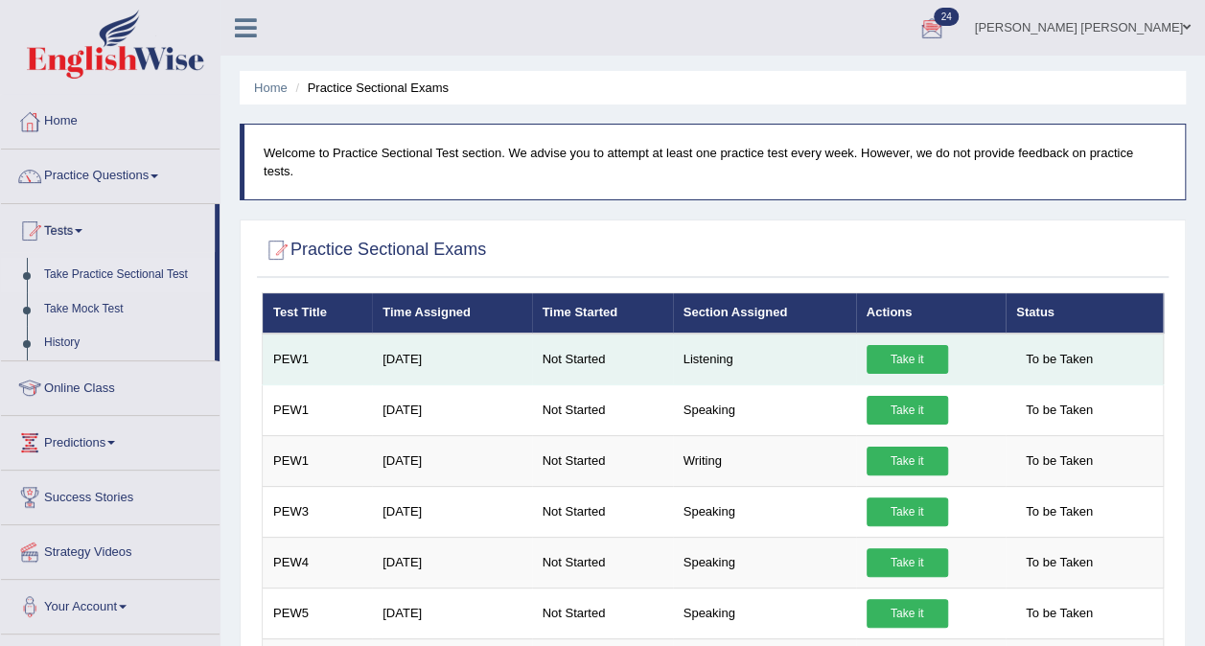
click at [903, 345] on link "Take it" at bounding box center [908, 359] width 82 height 29
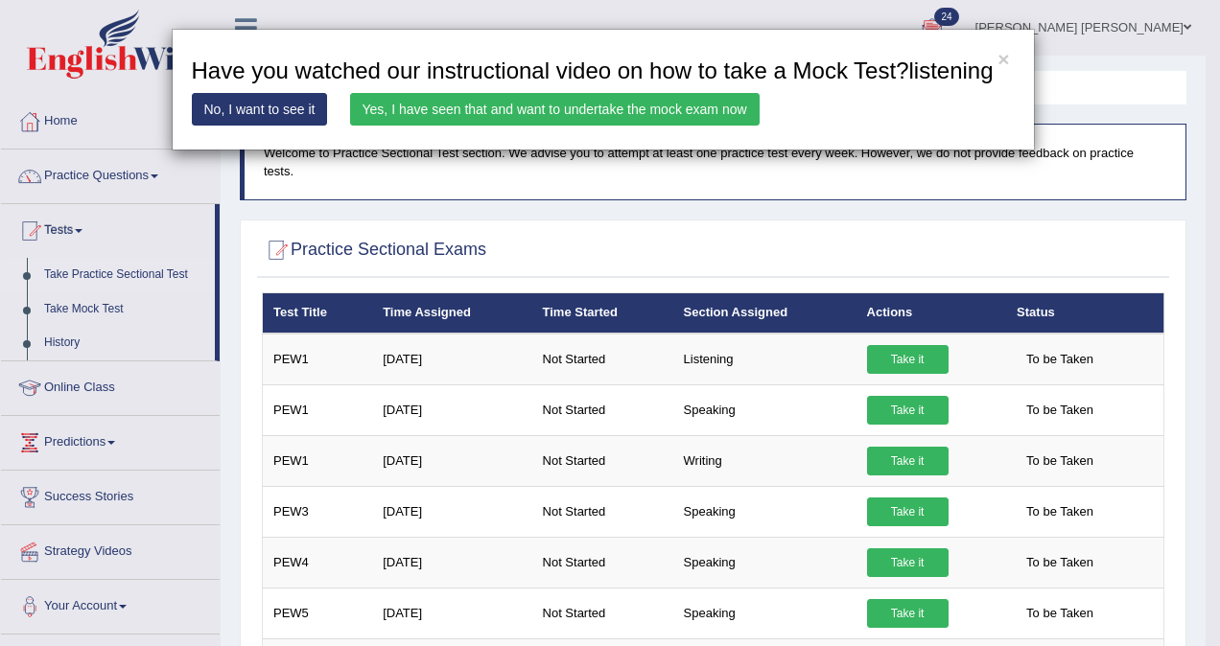
click at [608, 105] on link "Yes, I have seen that and want to undertake the mock exam now" at bounding box center [555, 109] width 410 height 33
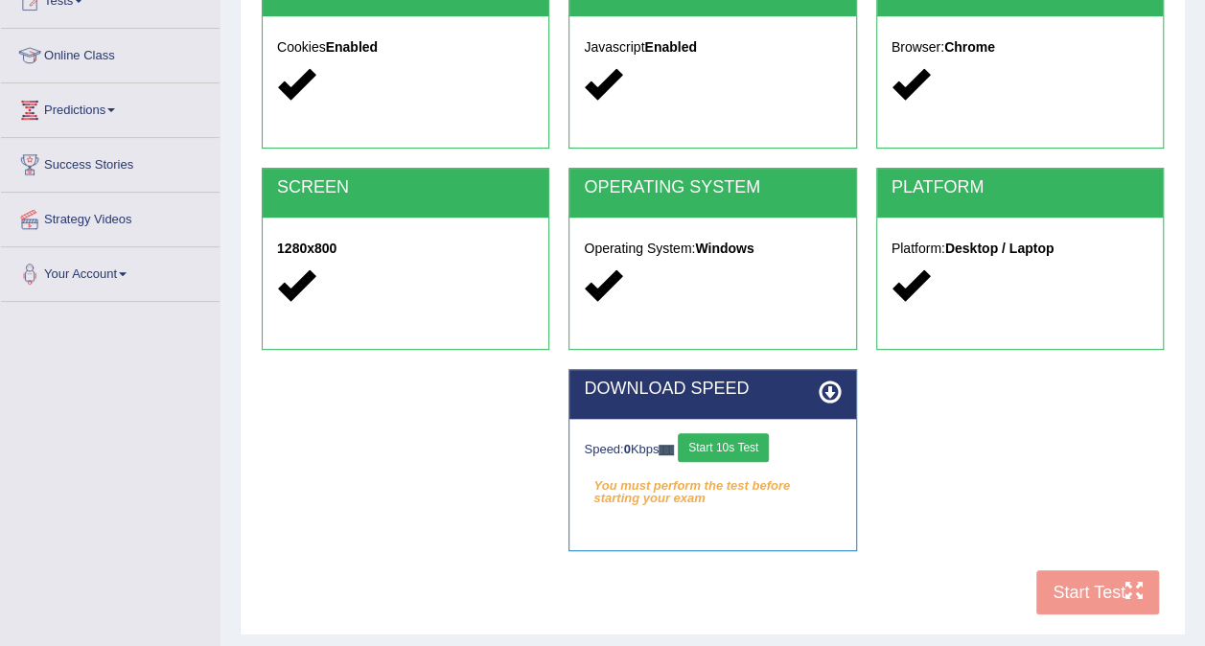
scroll to position [255, 0]
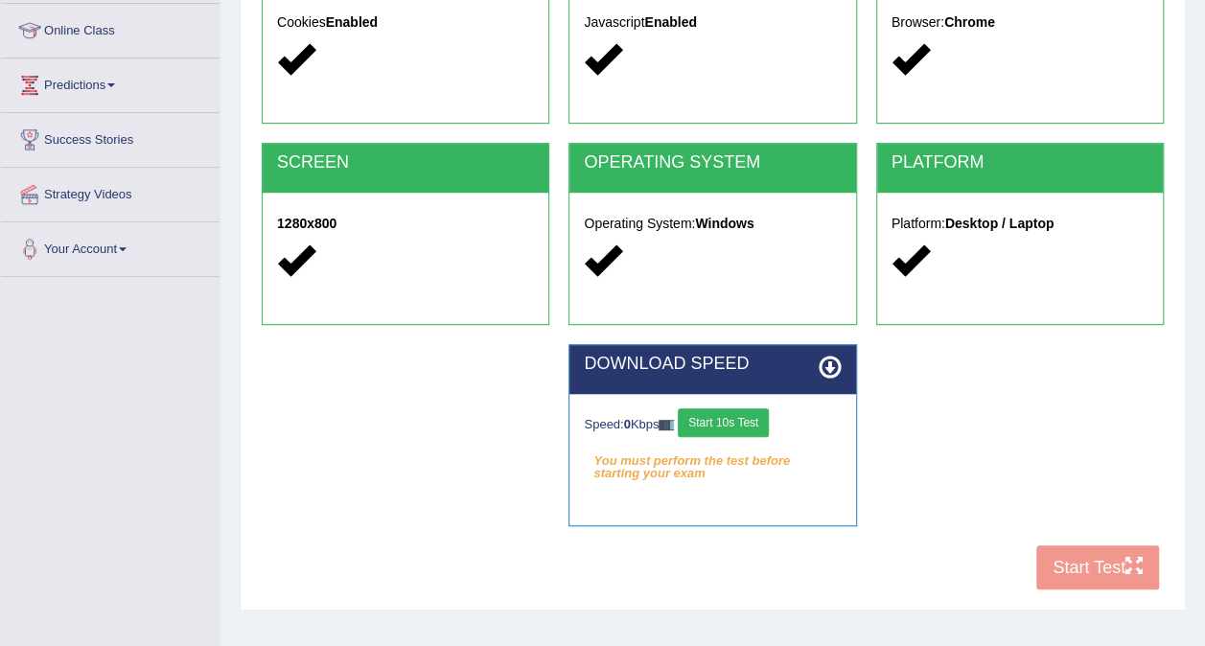
click at [1093, 562] on div "COOKIES Cookies Enabled JAVASCRIPT Javascript Enabled BROWSER Browser: Chrome S…" at bounding box center [713, 270] width 912 height 659
click at [735, 420] on button "Start 10s Test" at bounding box center [723, 423] width 91 height 29
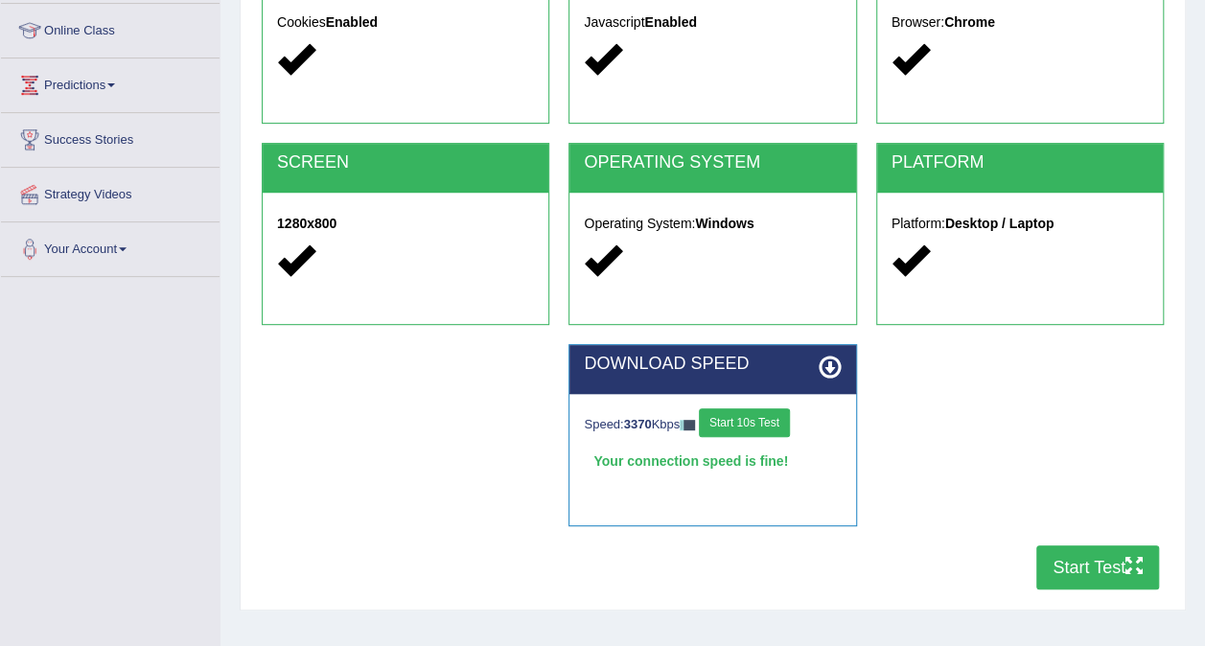
click at [1097, 564] on button "Start Test" at bounding box center [1098, 568] width 123 height 44
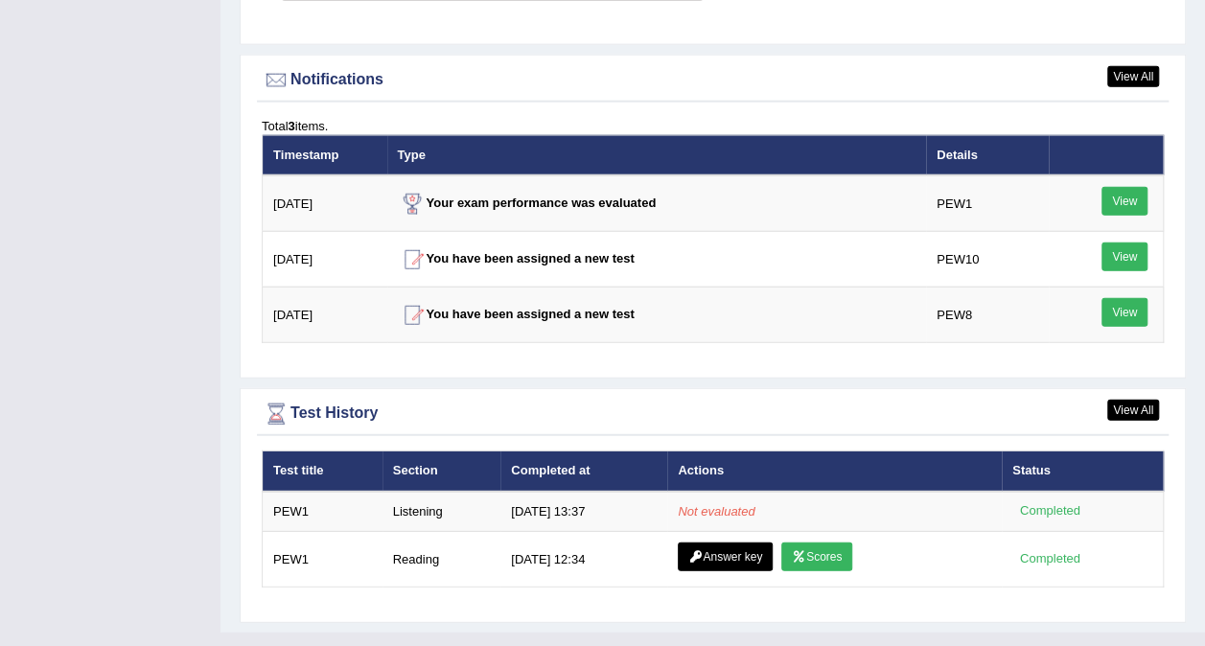
scroll to position [2305, 0]
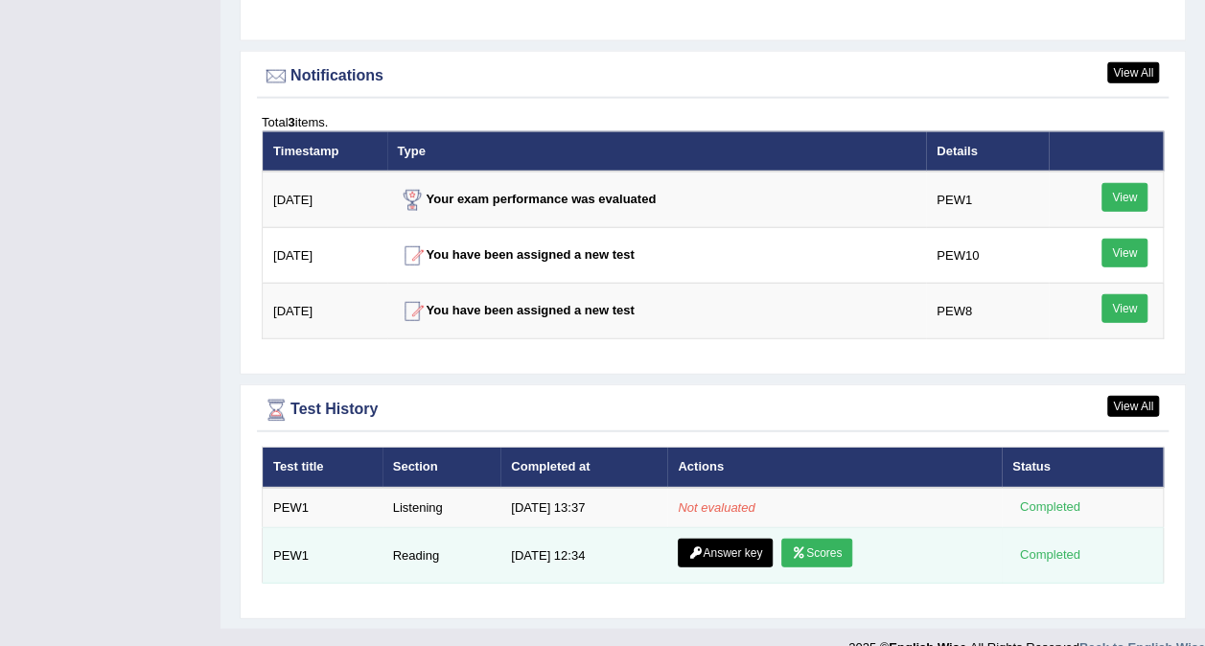
click at [823, 539] on link "Scores" at bounding box center [817, 553] width 71 height 29
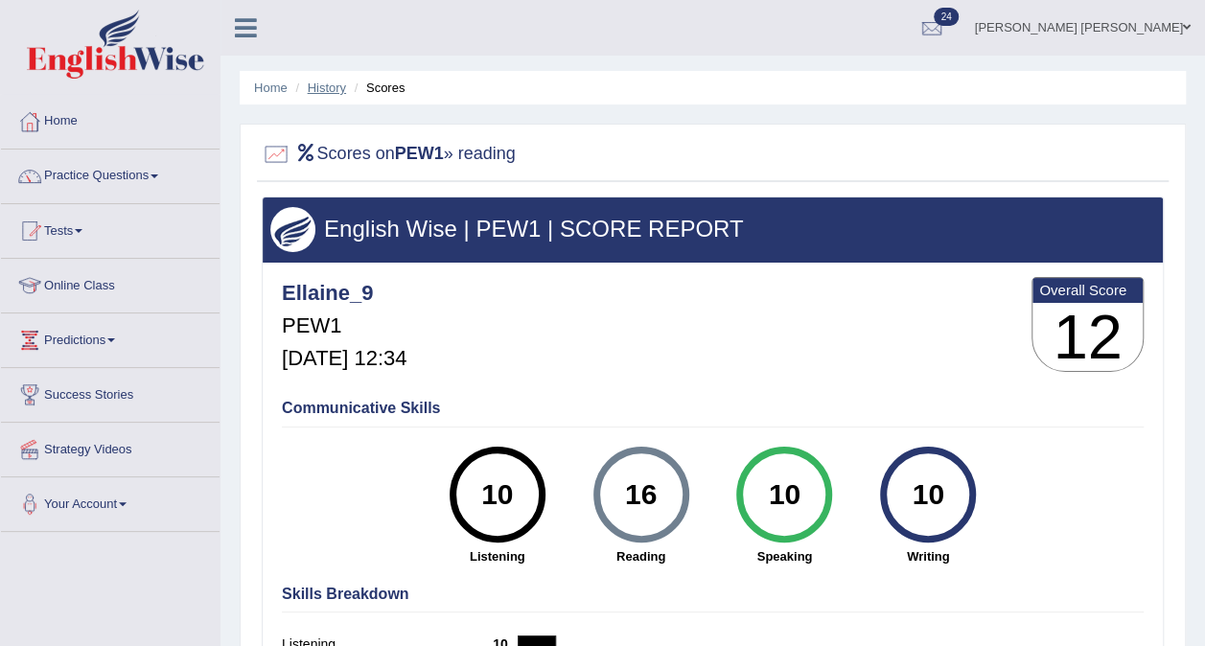
click at [332, 90] on link "History" at bounding box center [327, 88] width 38 height 14
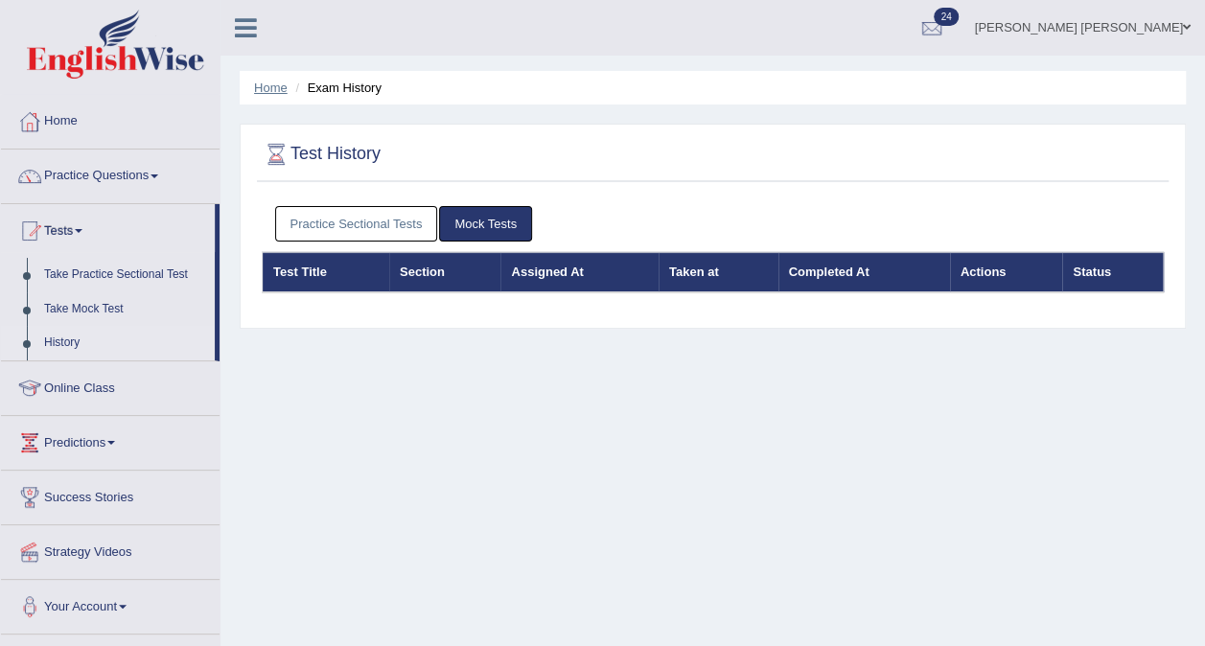
click at [266, 82] on link "Home" at bounding box center [271, 88] width 34 height 14
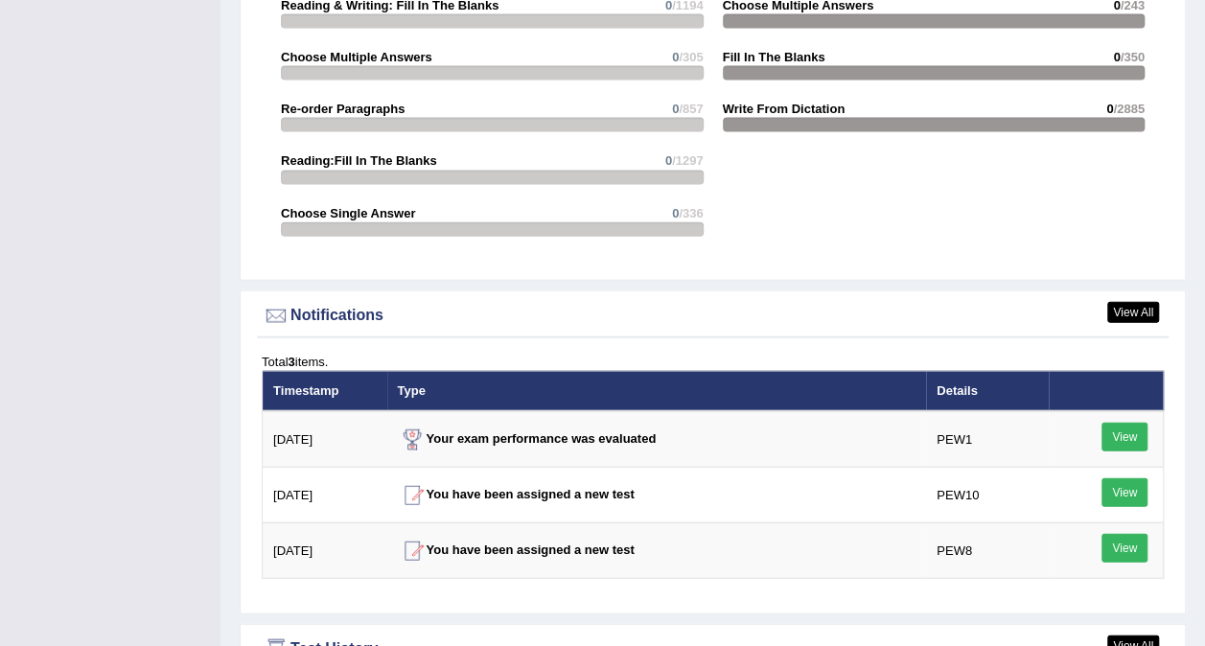
scroll to position [2305, 0]
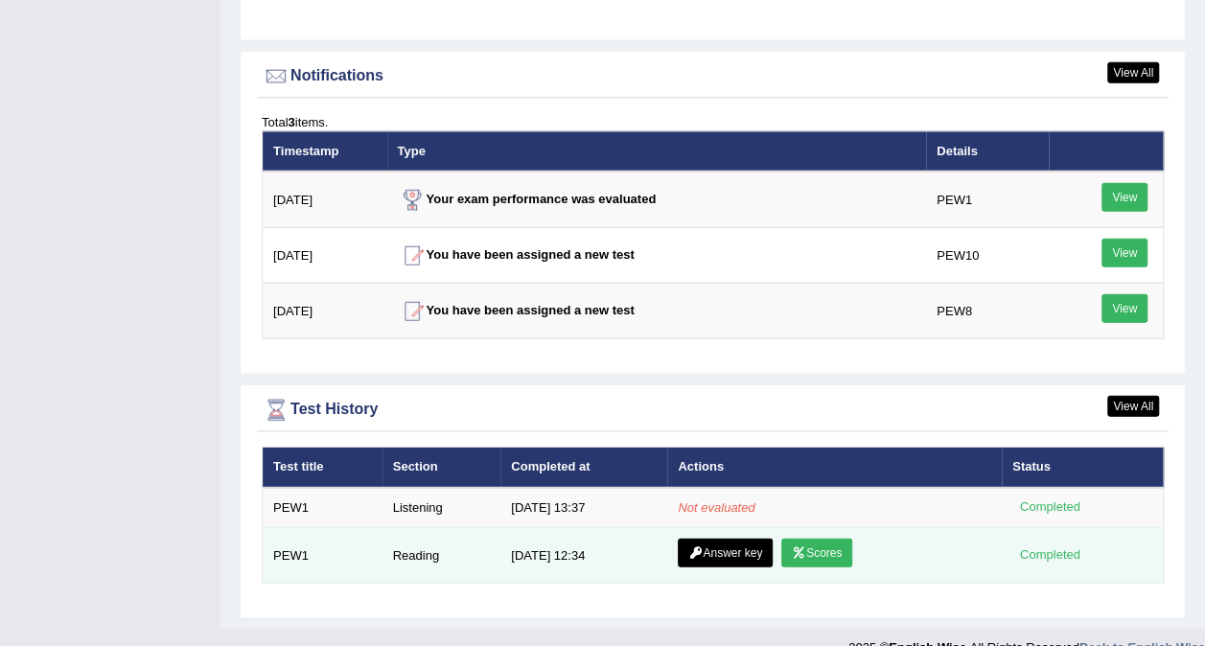
click at [736, 539] on link "Answer key" at bounding box center [725, 553] width 95 height 29
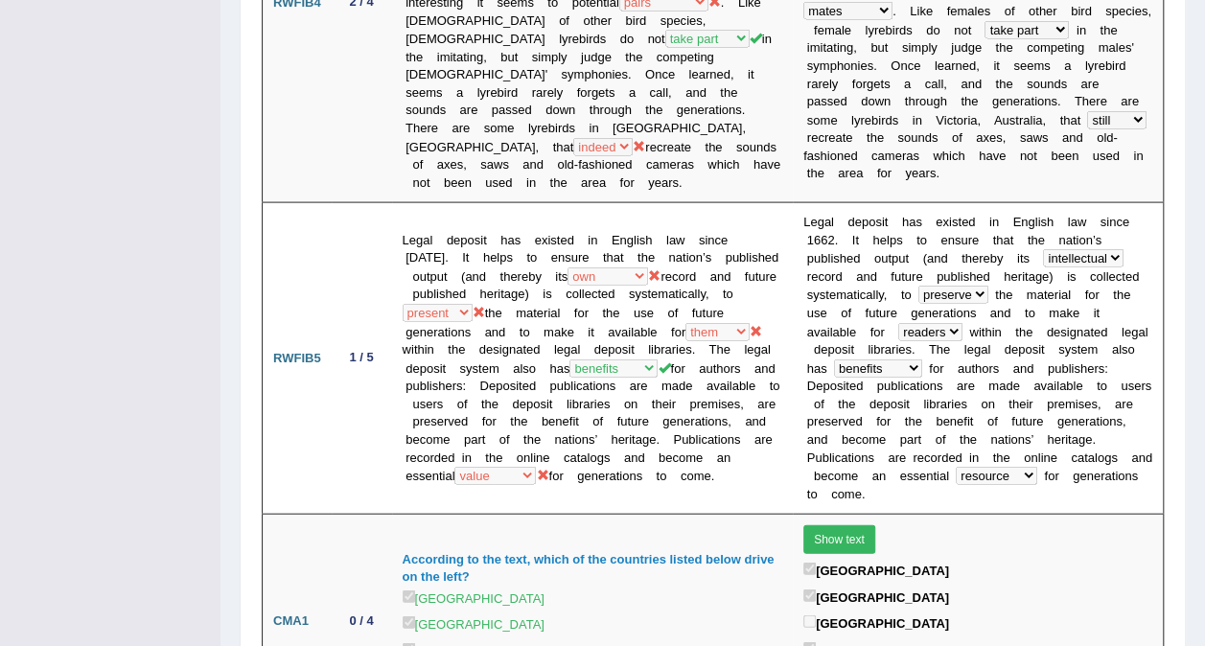
scroll to position [1931, 0]
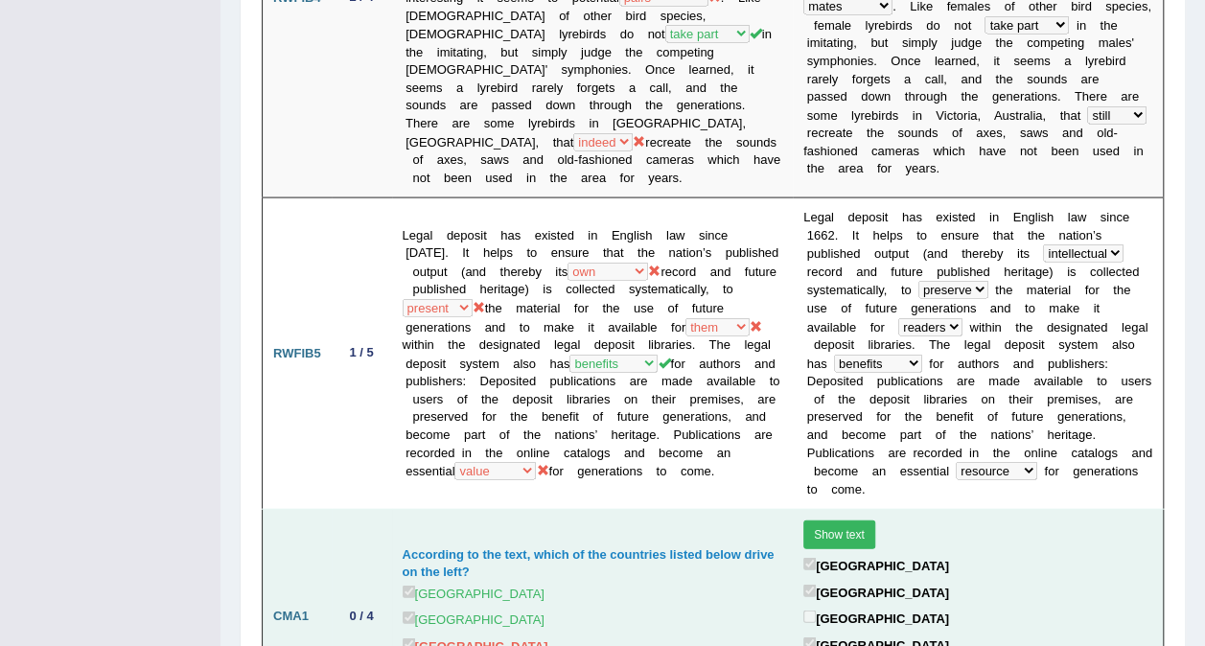
click at [269, 546] on td "CMA1" at bounding box center [297, 617] width 69 height 214
click at [271, 548] on td "CMA1" at bounding box center [297, 617] width 69 height 214
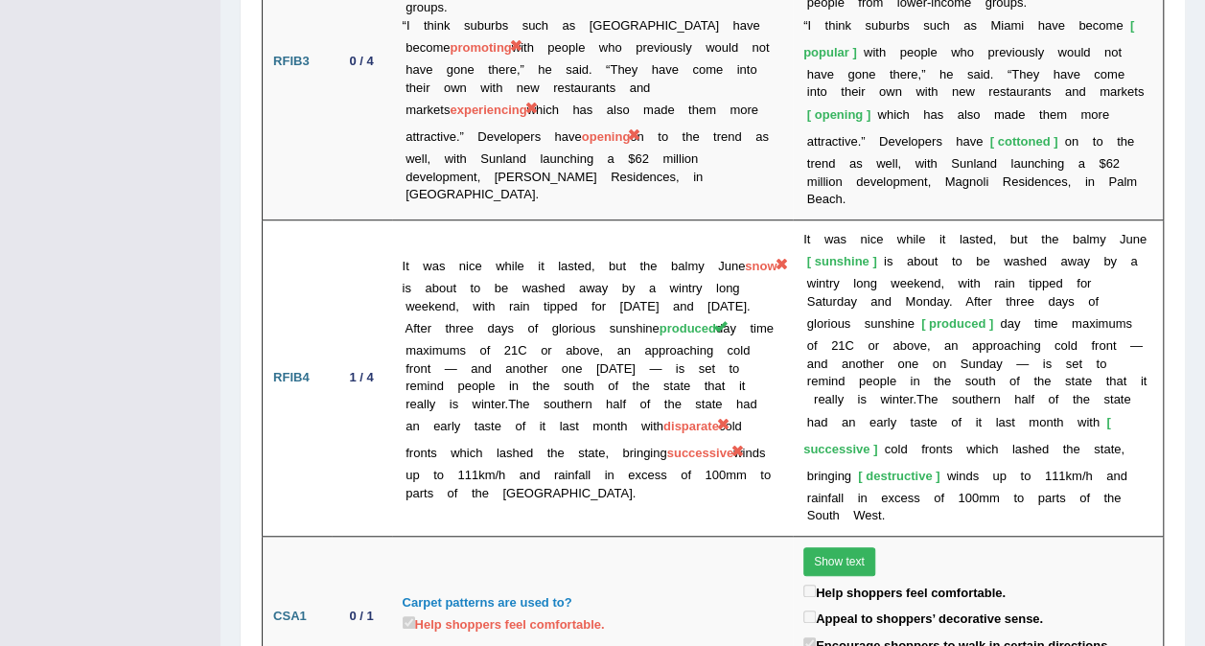
scroll to position [4204, 0]
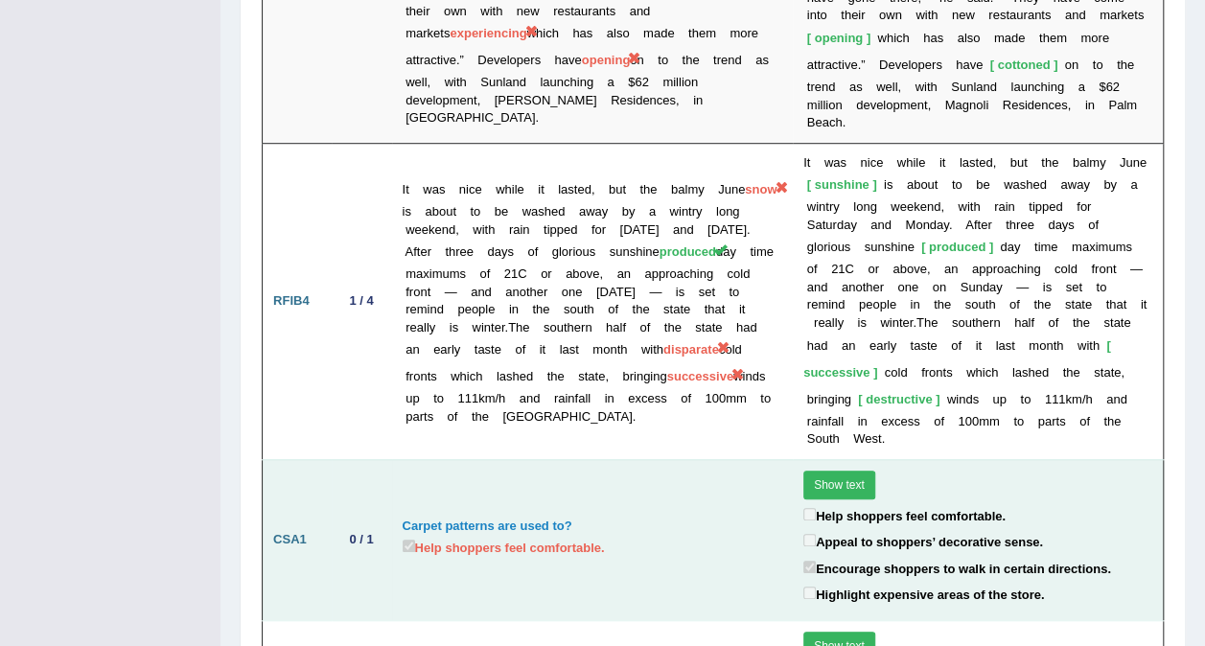
click at [830, 471] on button "Show text" at bounding box center [840, 485] width 72 height 29
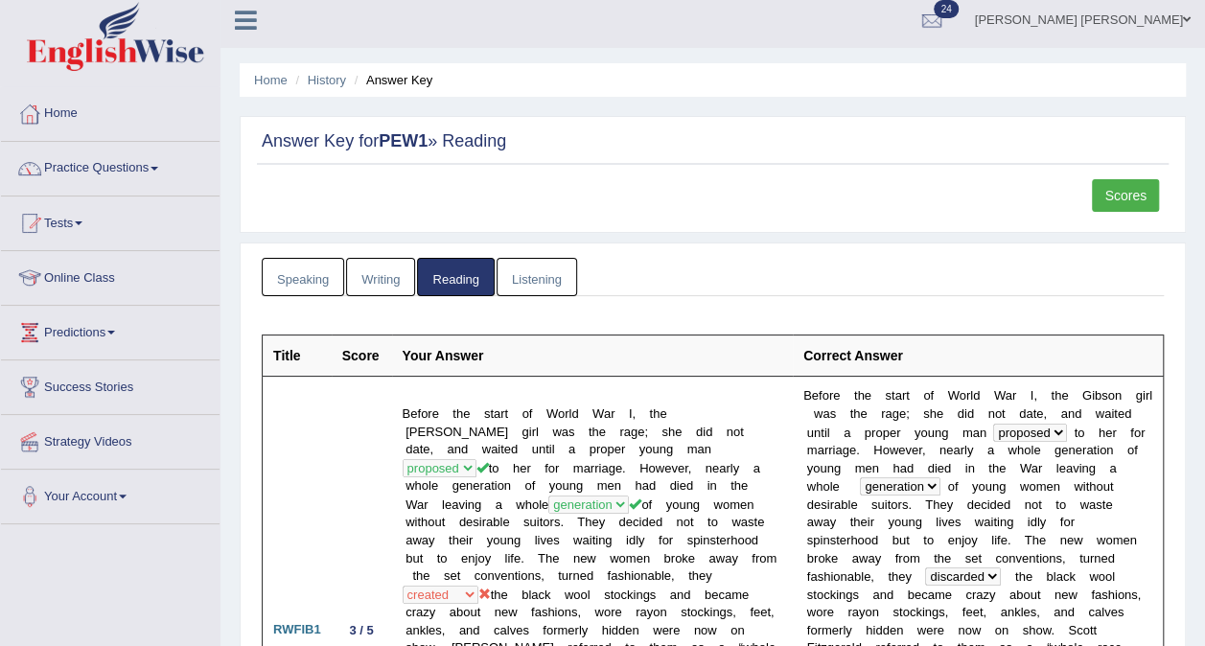
scroll to position [0, 0]
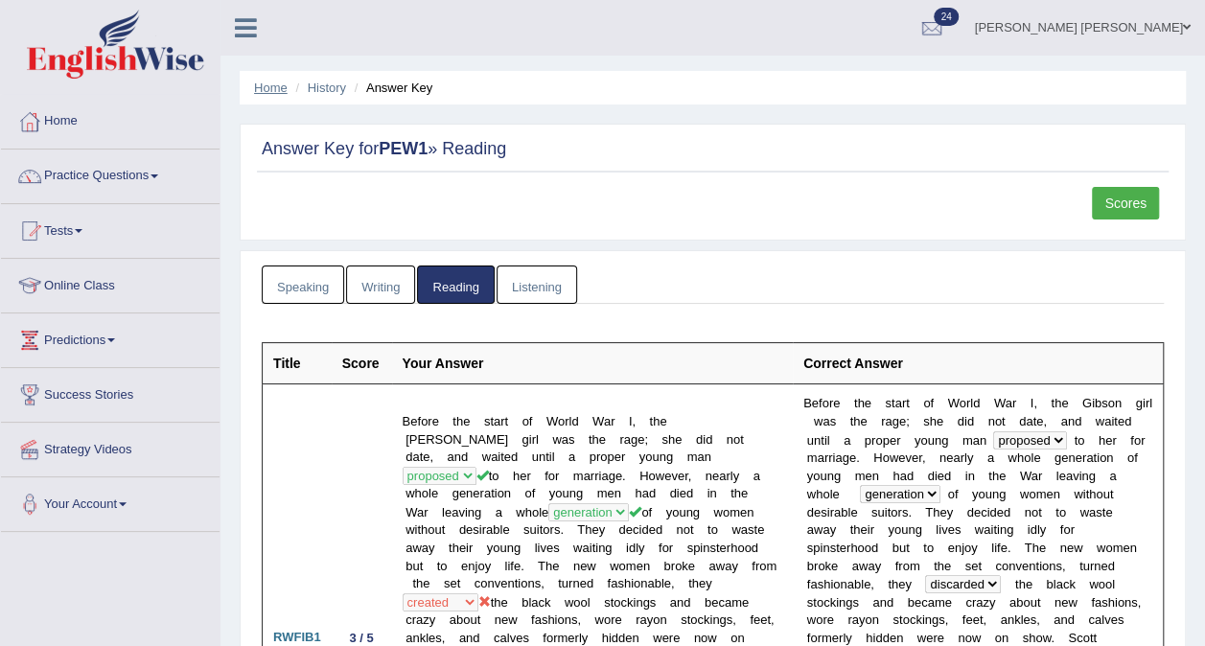
click at [270, 89] on link "Home" at bounding box center [271, 88] width 34 height 14
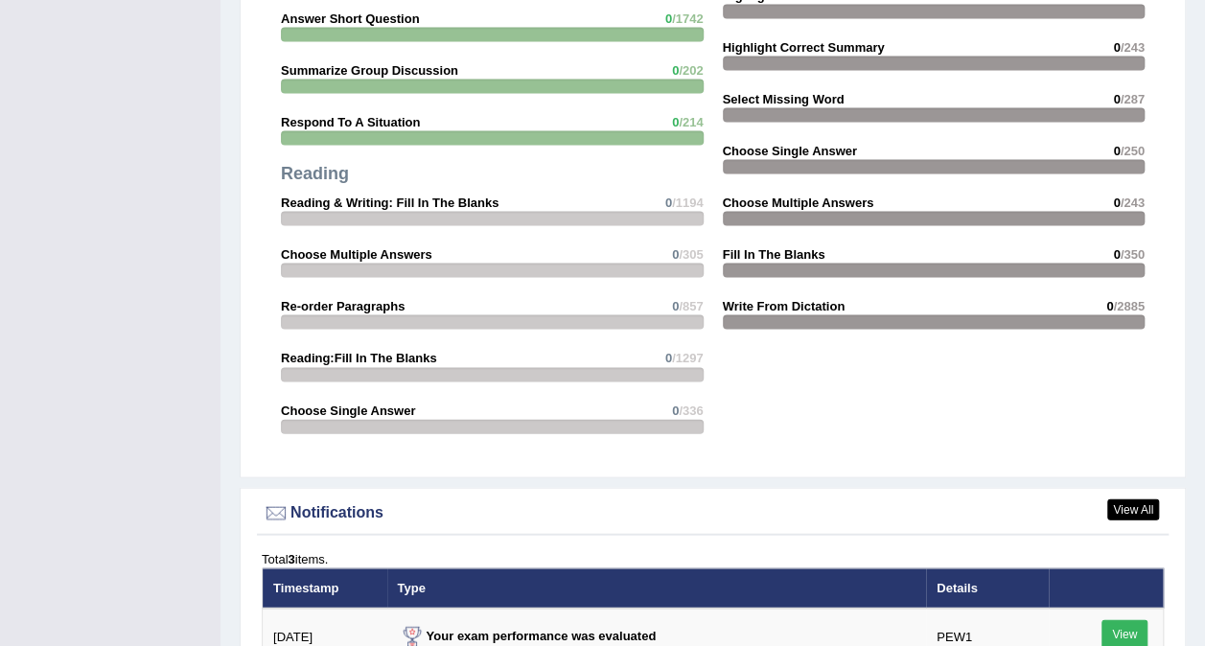
scroll to position [2305, 0]
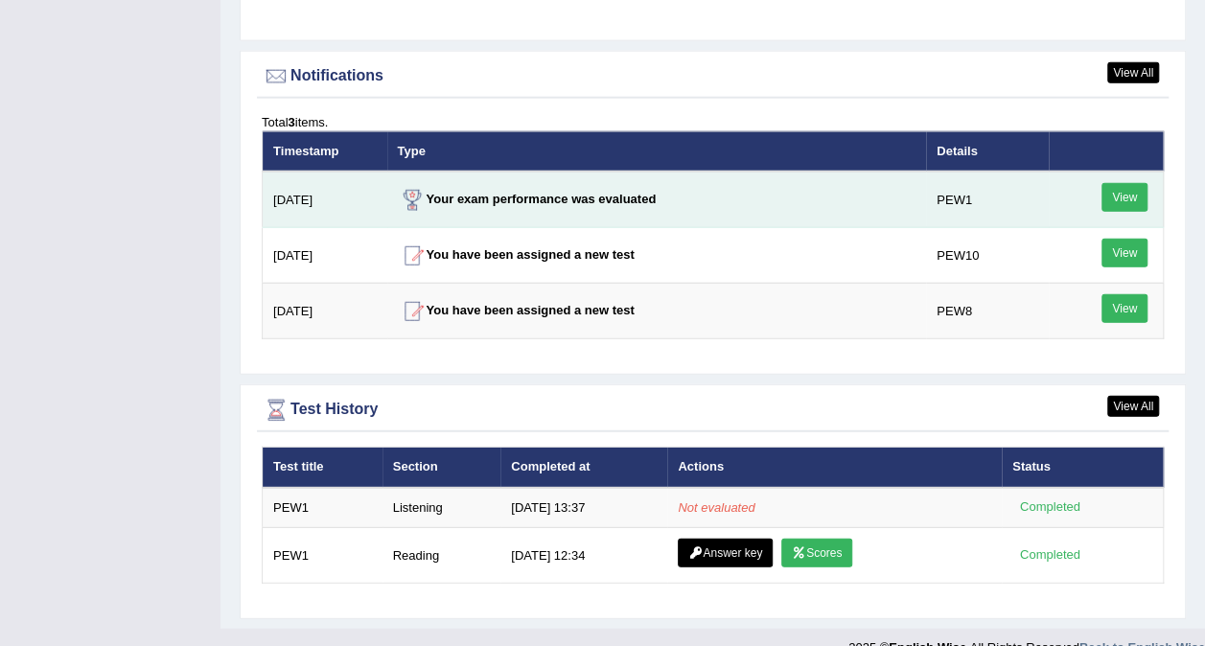
click at [1120, 183] on link "View" at bounding box center [1125, 197] width 46 height 29
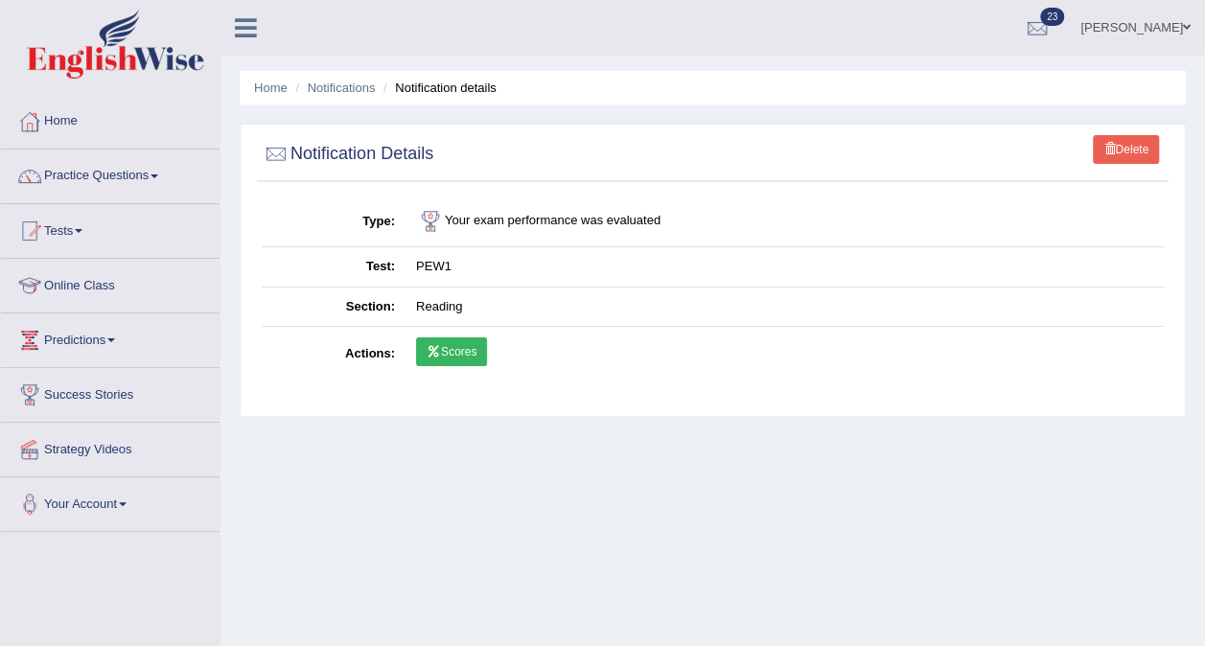
click at [459, 350] on link "Scores" at bounding box center [451, 352] width 71 height 29
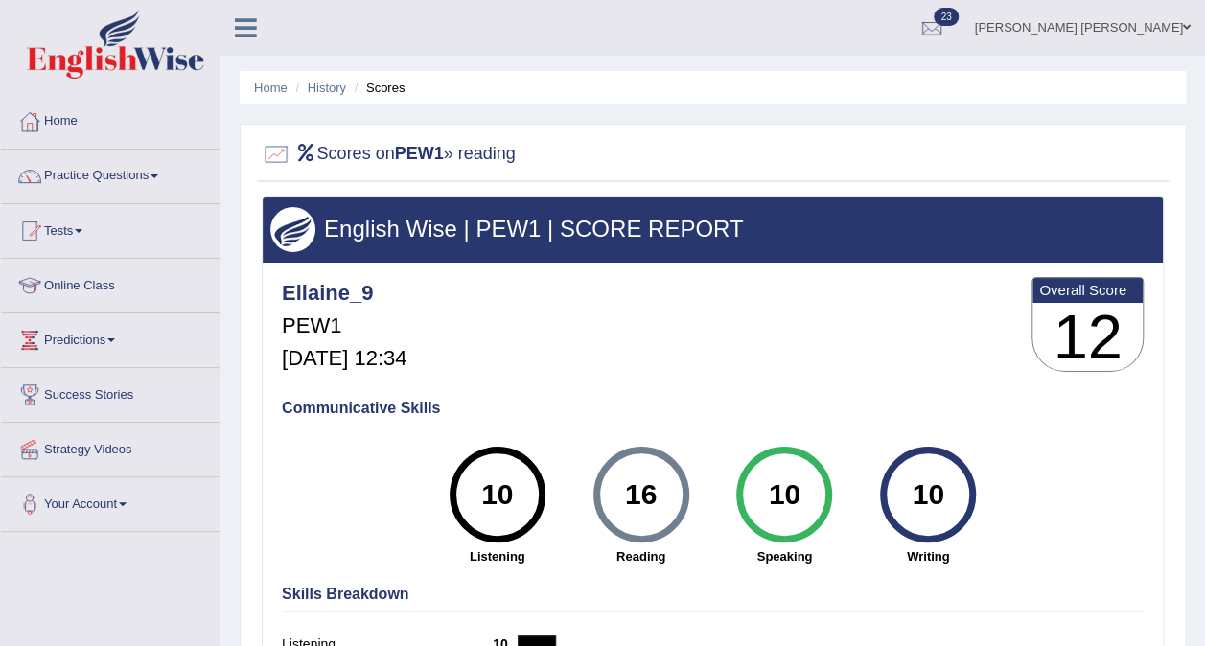
click at [407, 350] on h5 "Sep 22, 2025, 12:34" at bounding box center [344, 358] width 125 height 23
click at [320, 82] on link "History" at bounding box center [327, 88] width 38 height 14
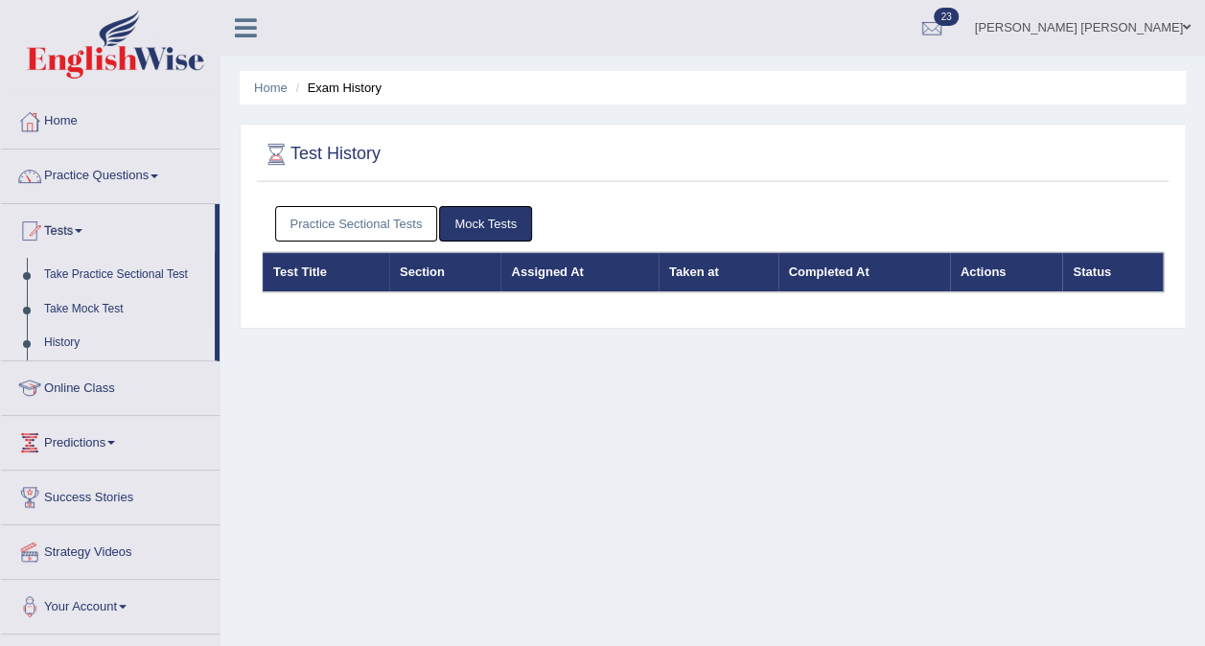
click at [268, 78] on ul "Home Exam History" at bounding box center [713, 88] width 947 height 34
click at [277, 90] on link "Home" at bounding box center [271, 88] width 34 height 14
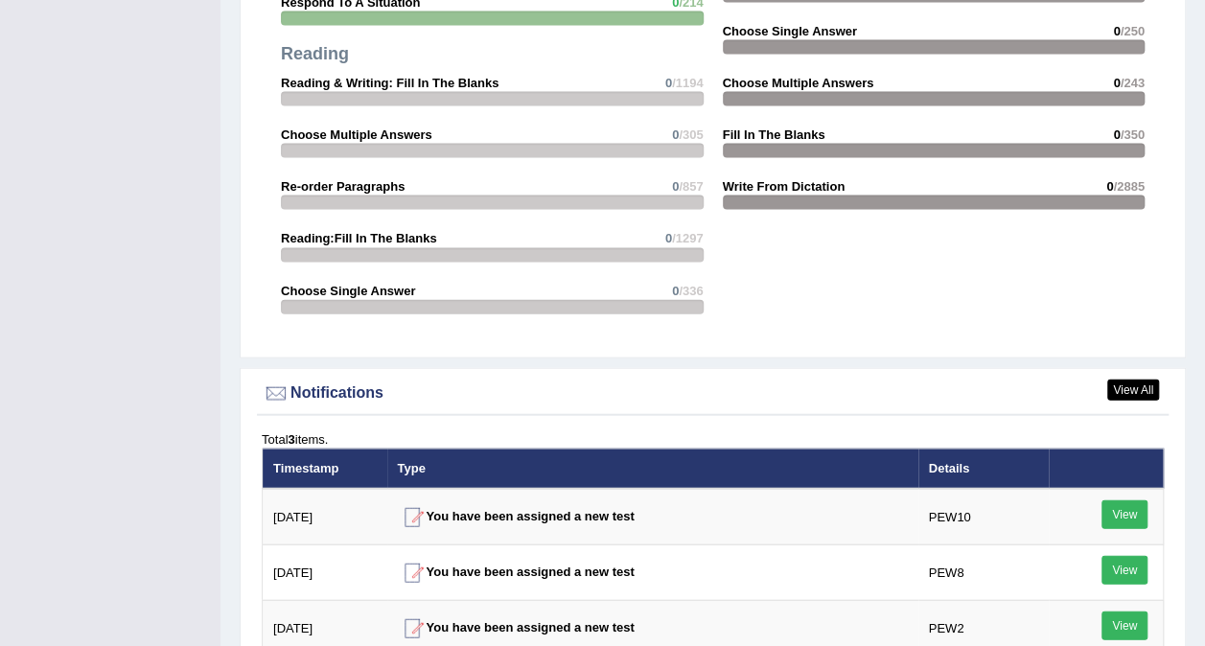
scroll to position [2305, 0]
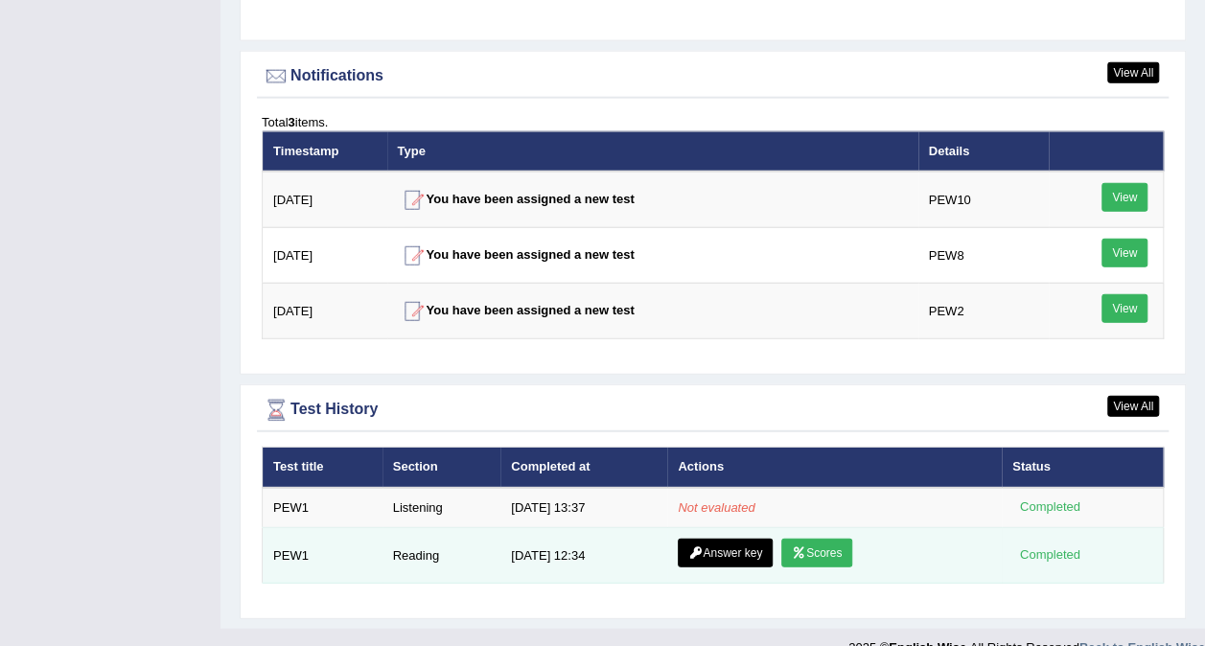
click at [271, 548] on td "PEW1" at bounding box center [323, 556] width 120 height 56
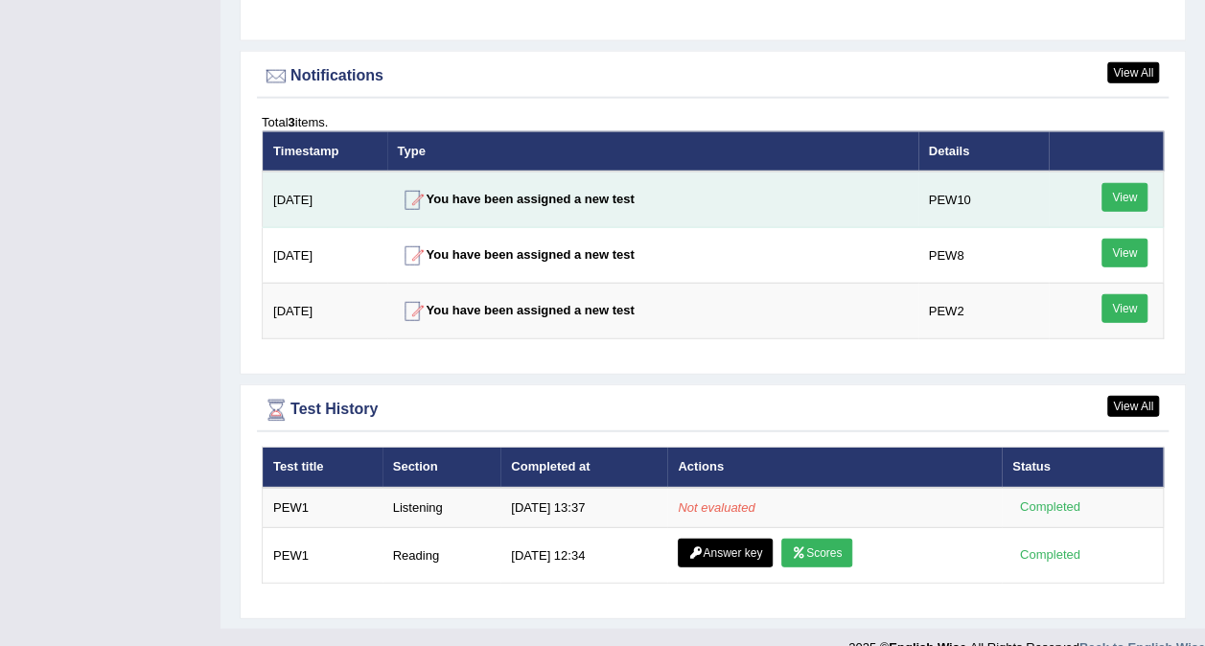
click at [1135, 183] on link "View" at bounding box center [1125, 197] width 46 height 29
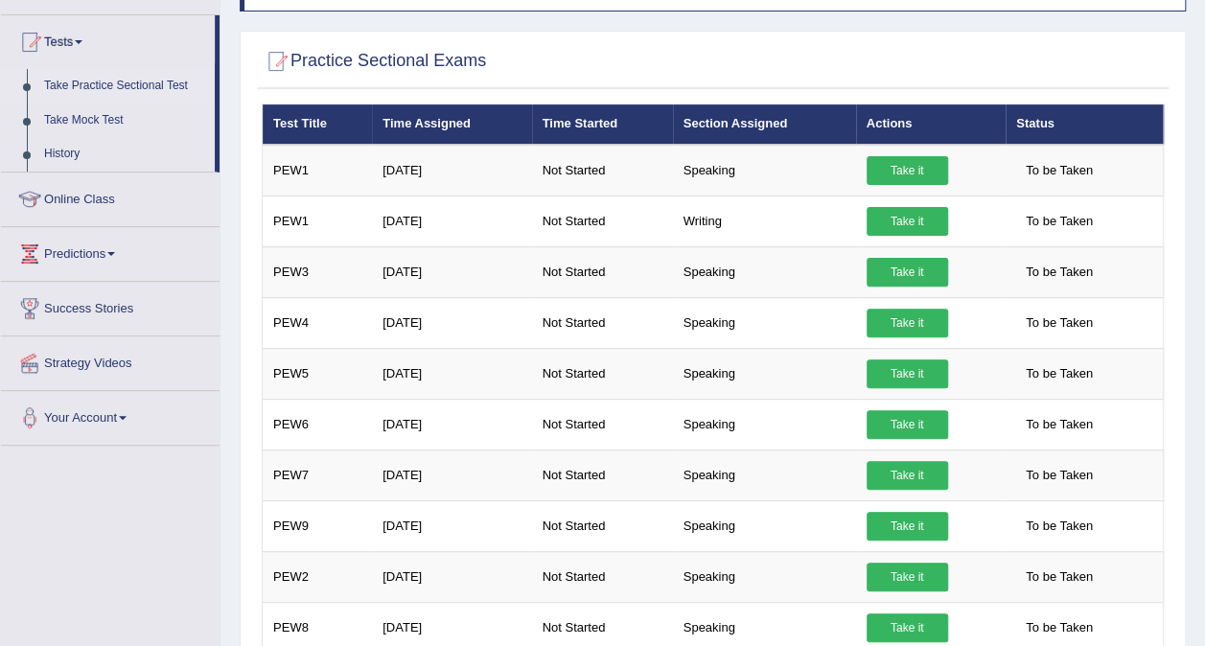
scroll to position [173, 0]
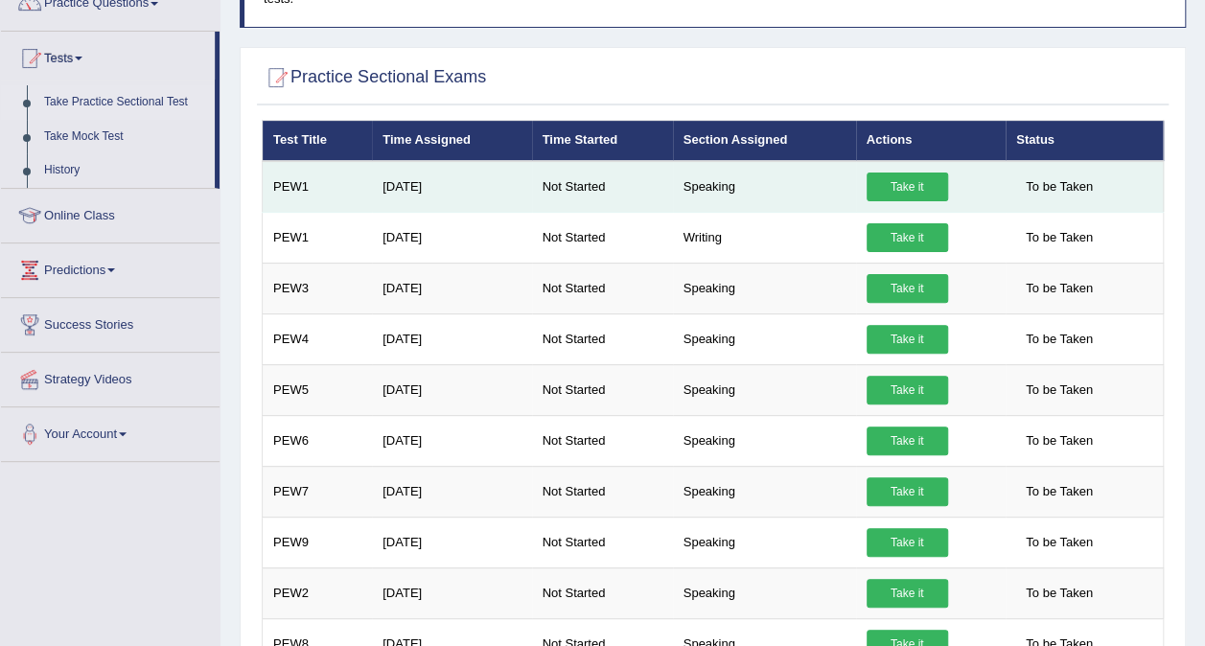
click at [900, 173] on link "Take it" at bounding box center [908, 187] width 82 height 29
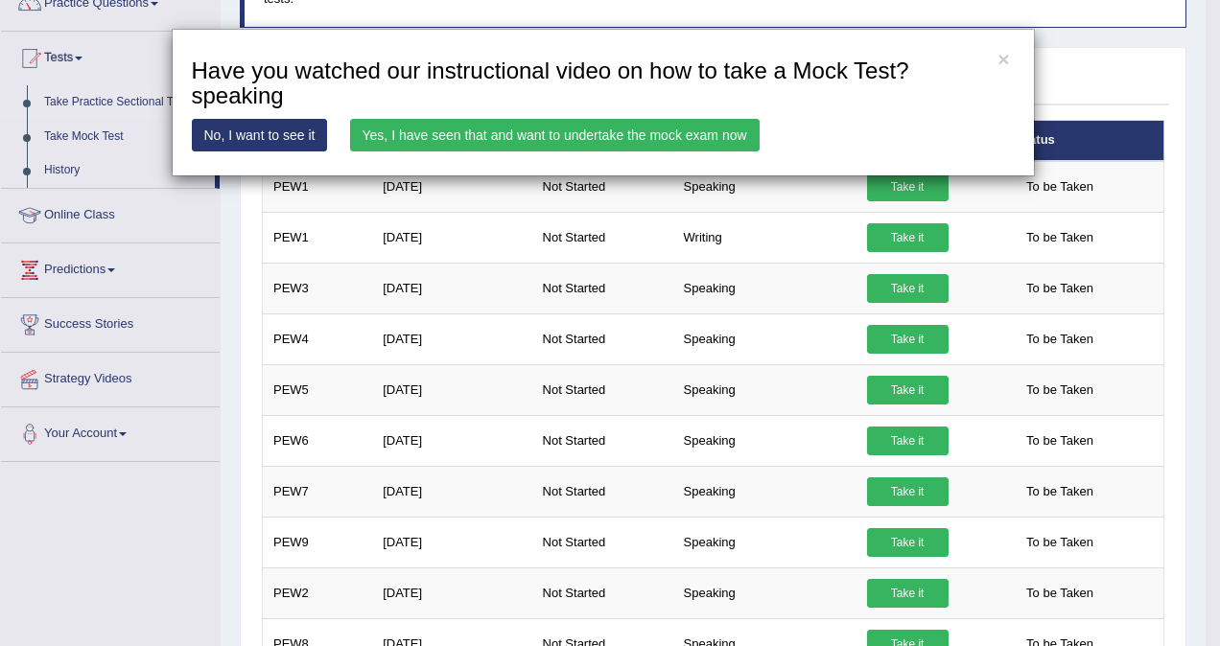
click at [272, 132] on link "No, I want to see it" at bounding box center [260, 135] width 136 height 33
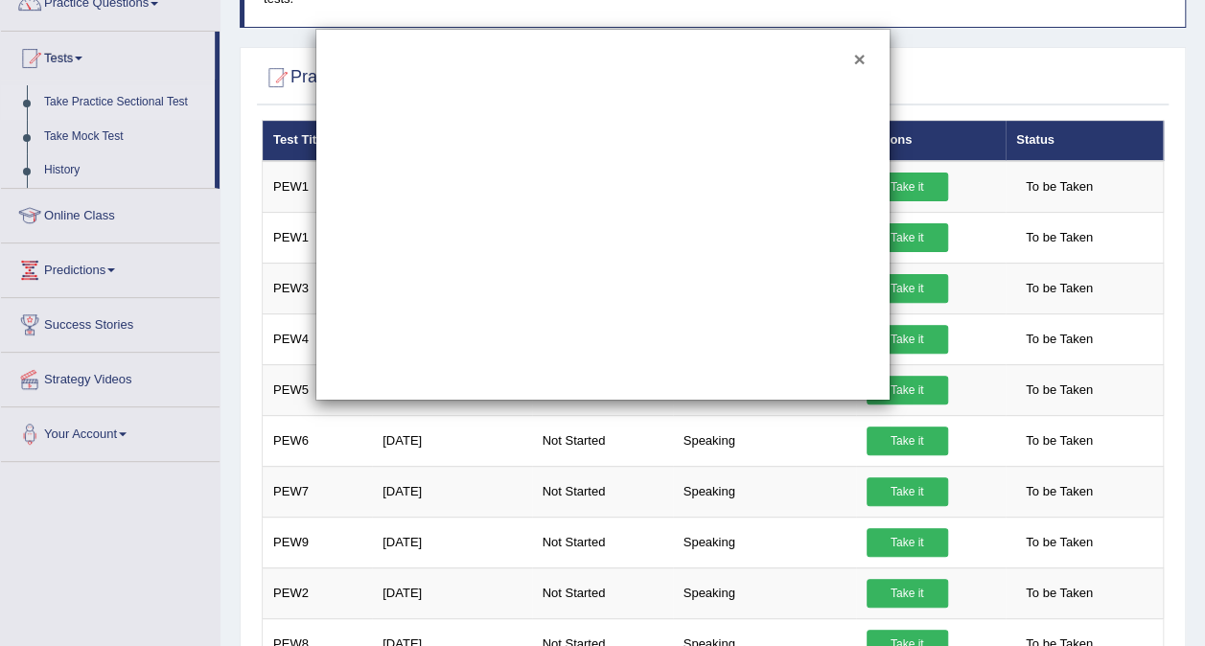
click at [855, 59] on button "×" at bounding box center [860, 59] width 12 height 20
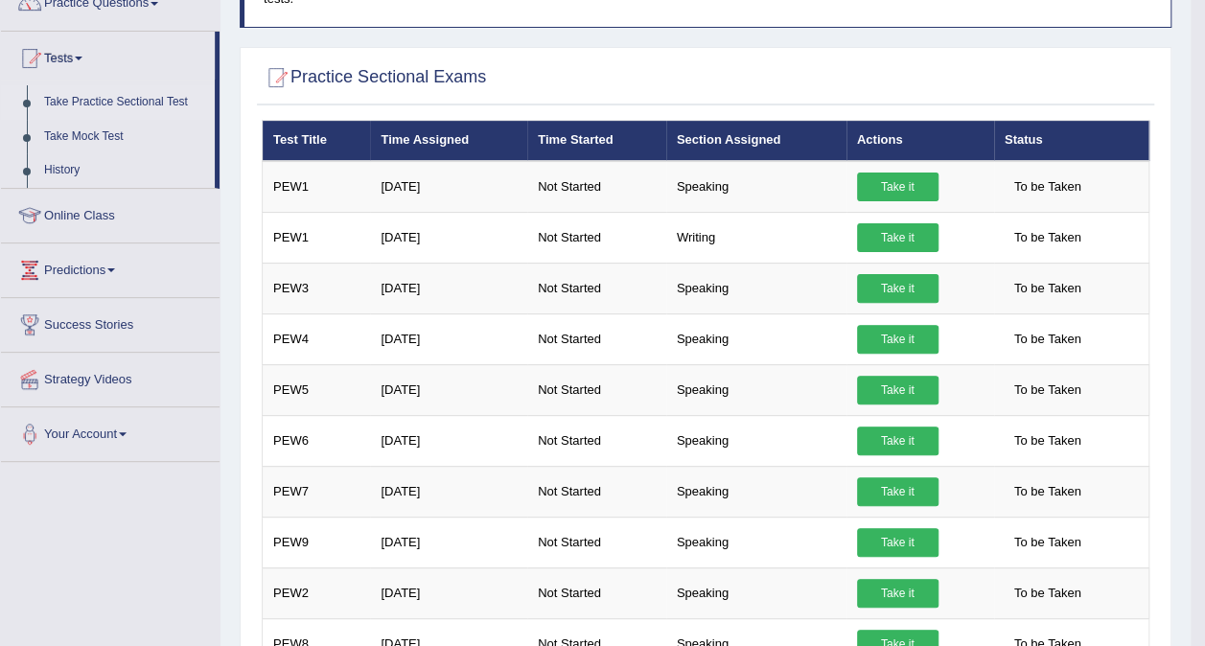
click at [203, 209] on link "Online Class" at bounding box center [110, 213] width 219 height 48
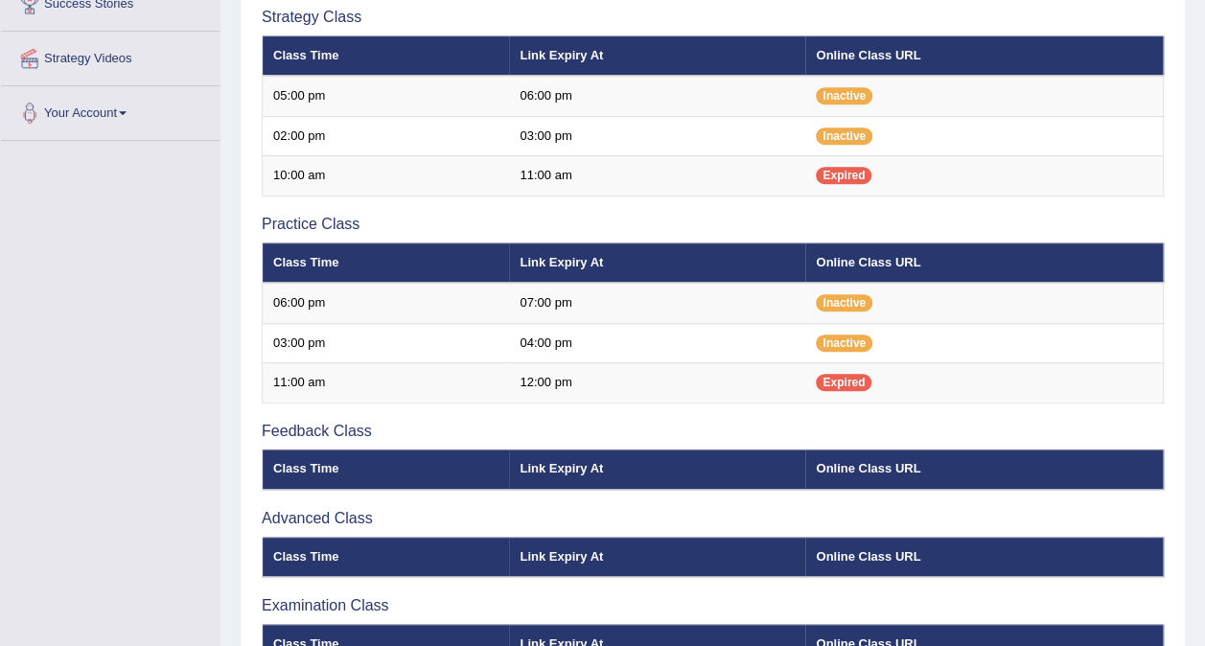
scroll to position [409, 0]
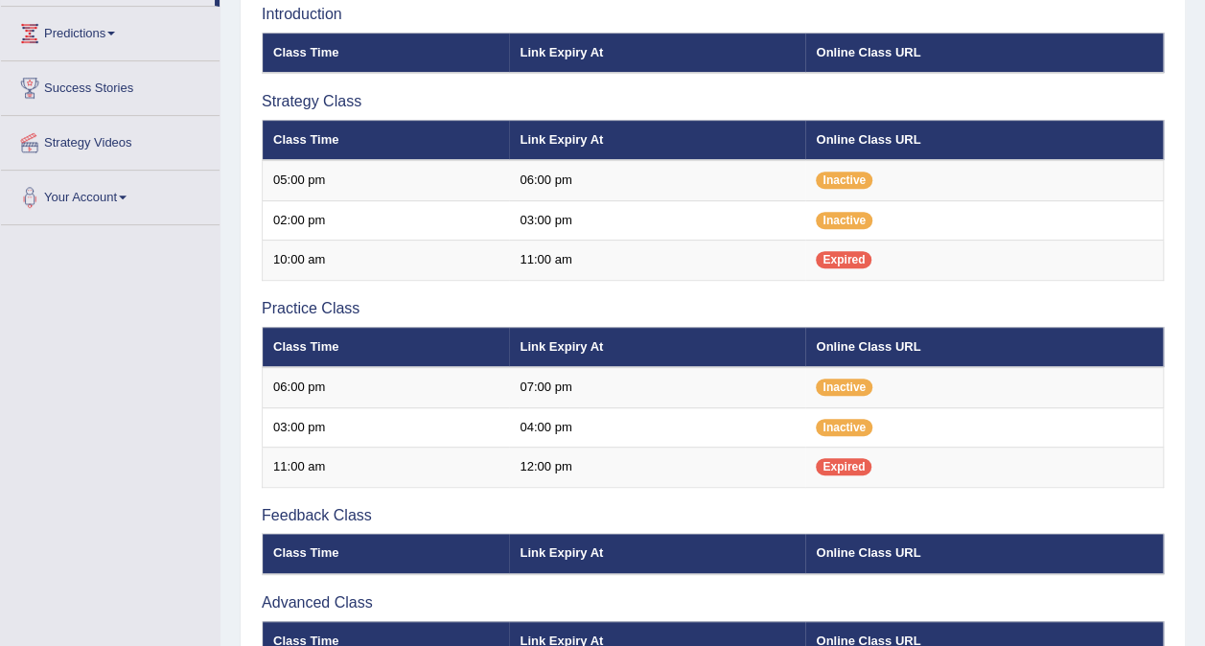
scroll to position [293, 0]
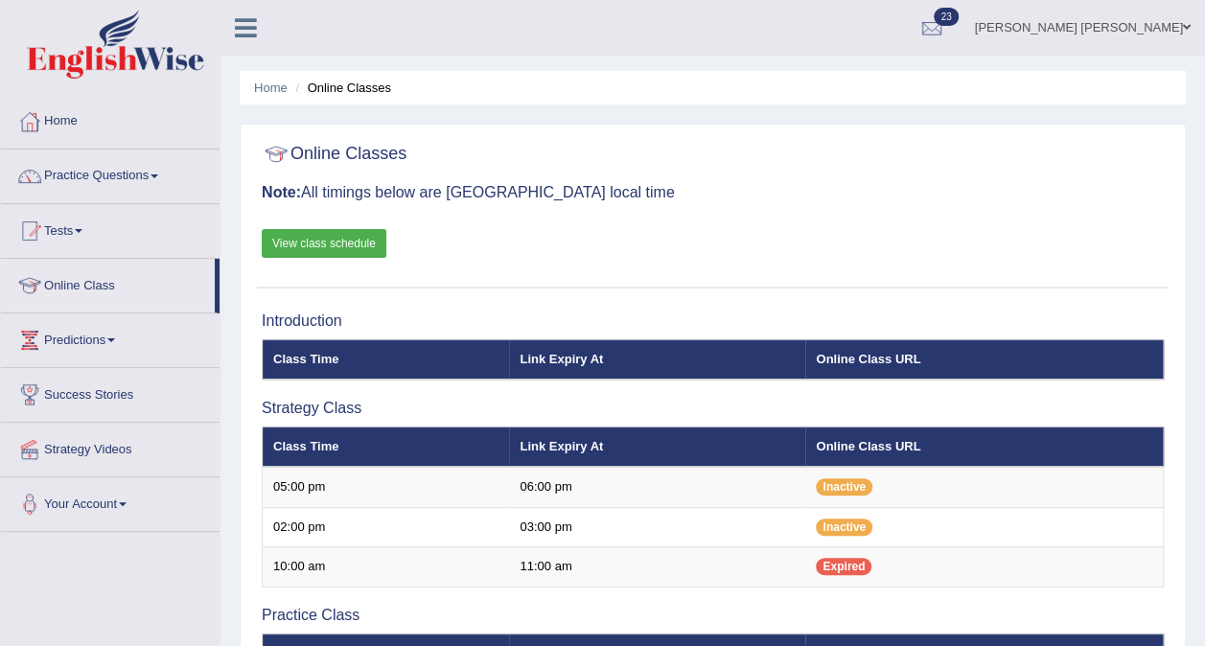
click at [349, 240] on link "View class schedule" at bounding box center [324, 243] width 125 height 29
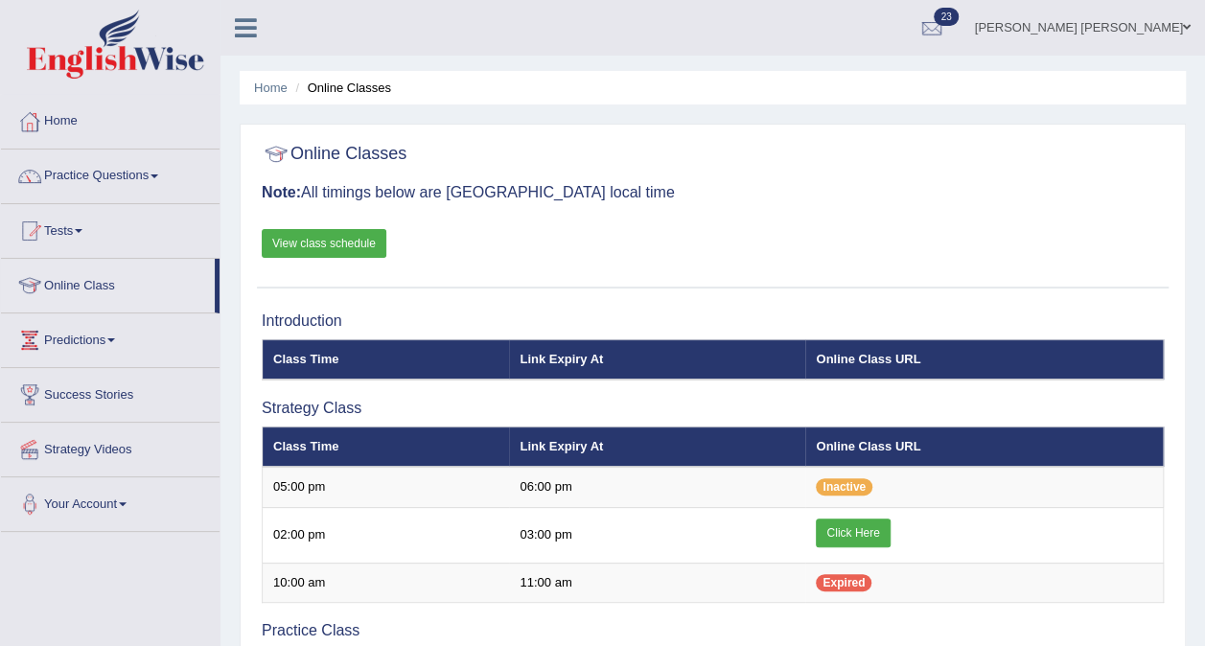
click at [1105, 12] on link "[PERSON_NAME] [PERSON_NAME]" at bounding box center [1083, 25] width 245 height 50
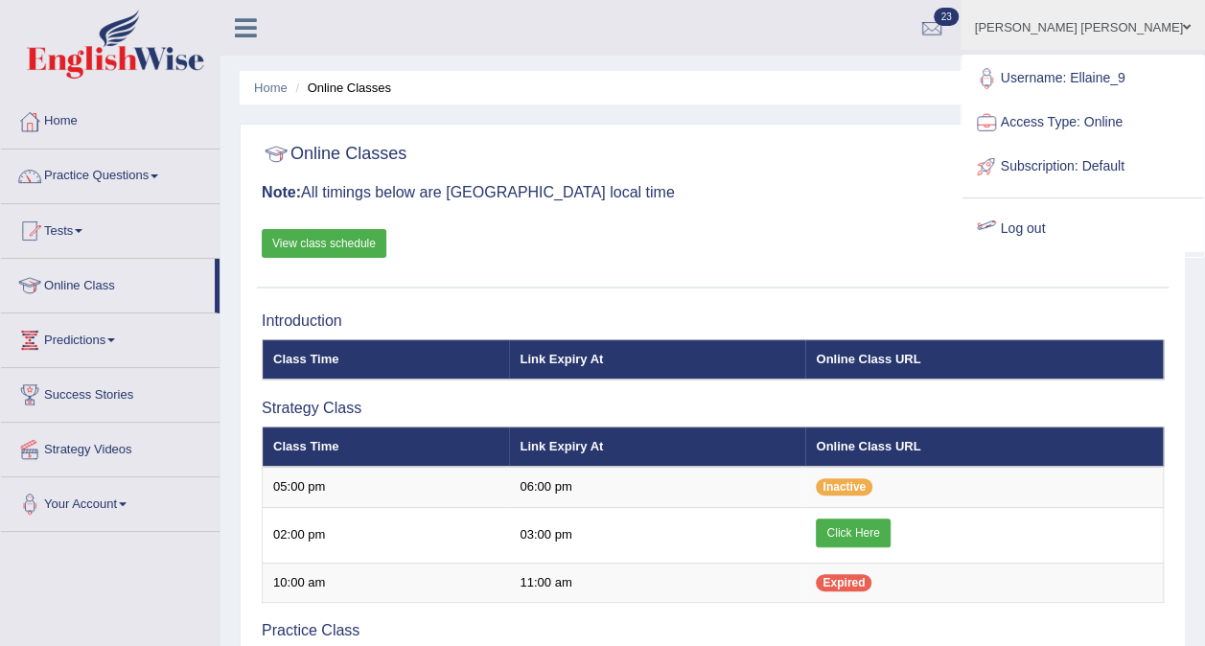
click at [1081, 224] on link "Log out" at bounding box center [1083, 229] width 241 height 44
